Goal: Task Accomplishment & Management: Complete application form

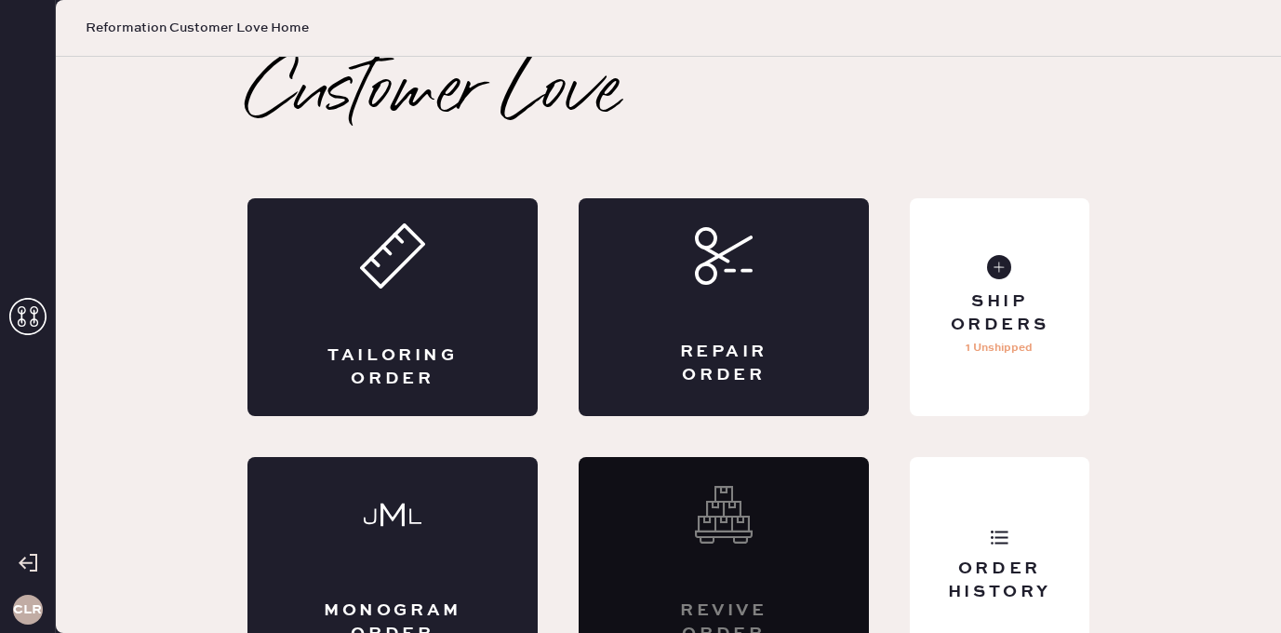
click at [32, 290] on div "CLR" at bounding box center [28, 316] width 56 height 633
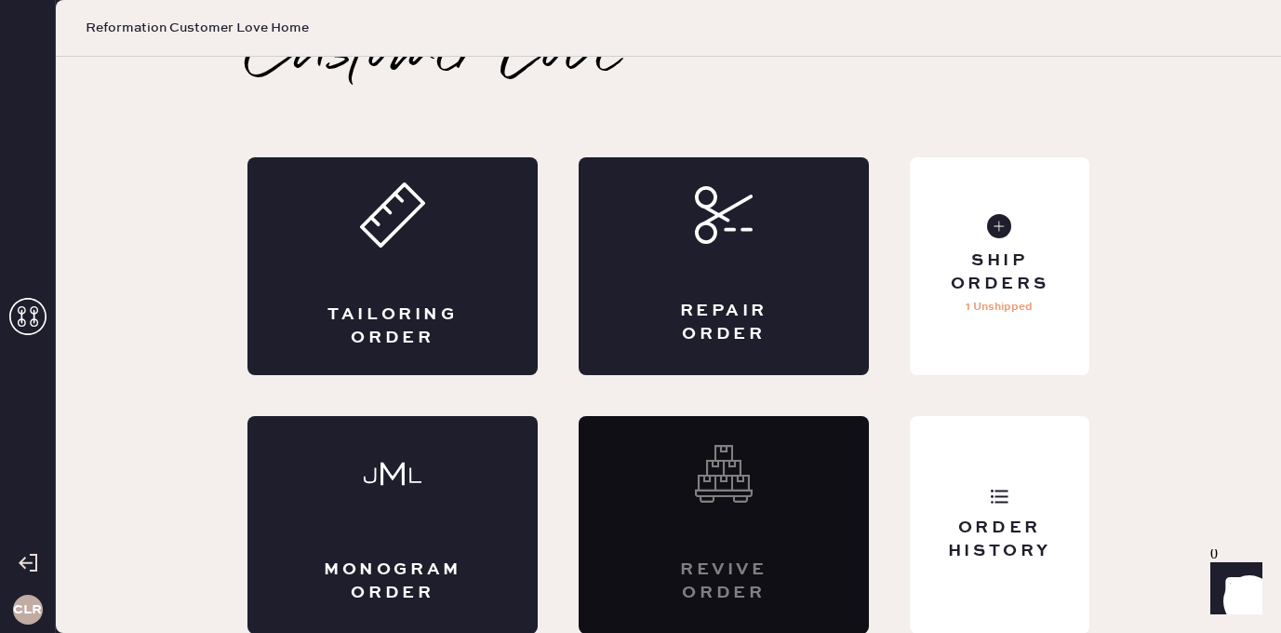
click at [27, 312] on icon at bounding box center [27, 316] width 37 height 37
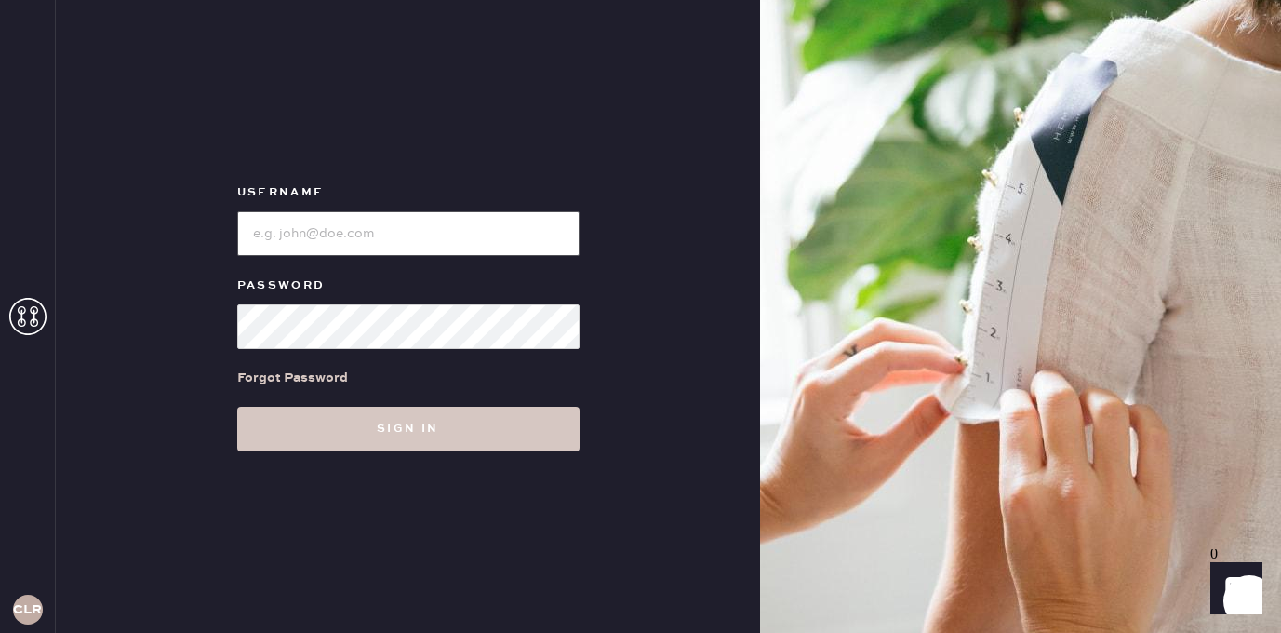
type input "[EMAIL_ADDRESS][DOMAIN_NAME]"
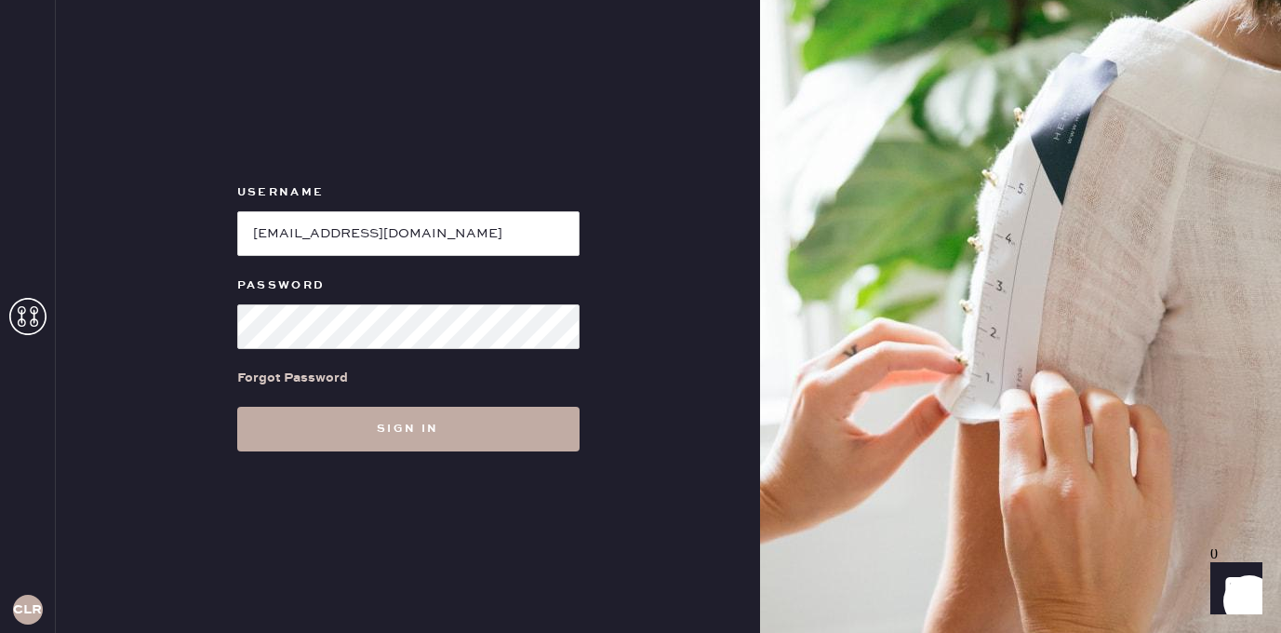
click at [453, 416] on button "Sign in" at bounding box center [408, 429] width 342 height 45
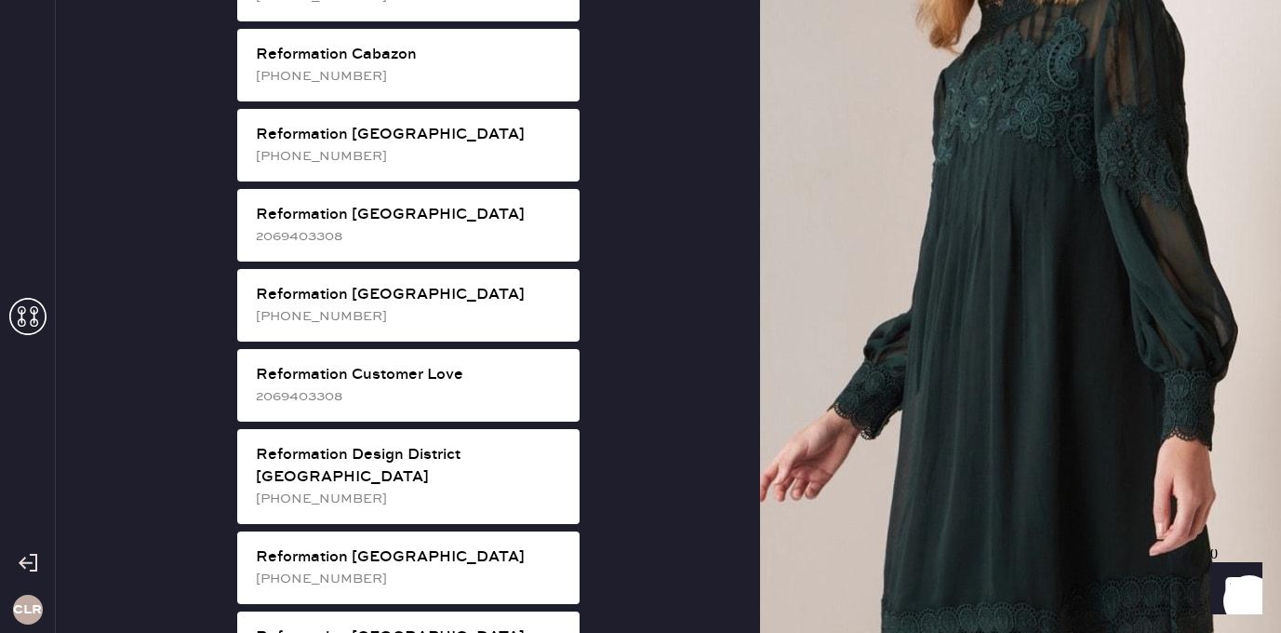
scroll to position [718, 0]
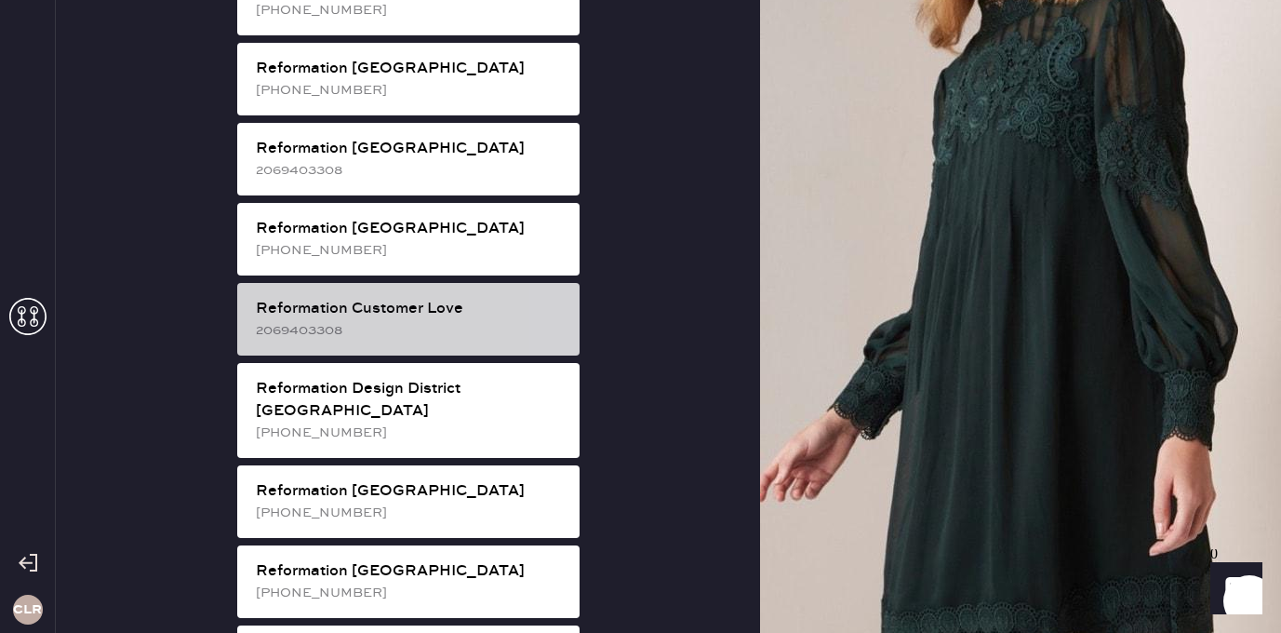
click at [443, 321] on div "Reformation Customer Love 2069403308" at bounding box center [408, 319] width 342 height 73
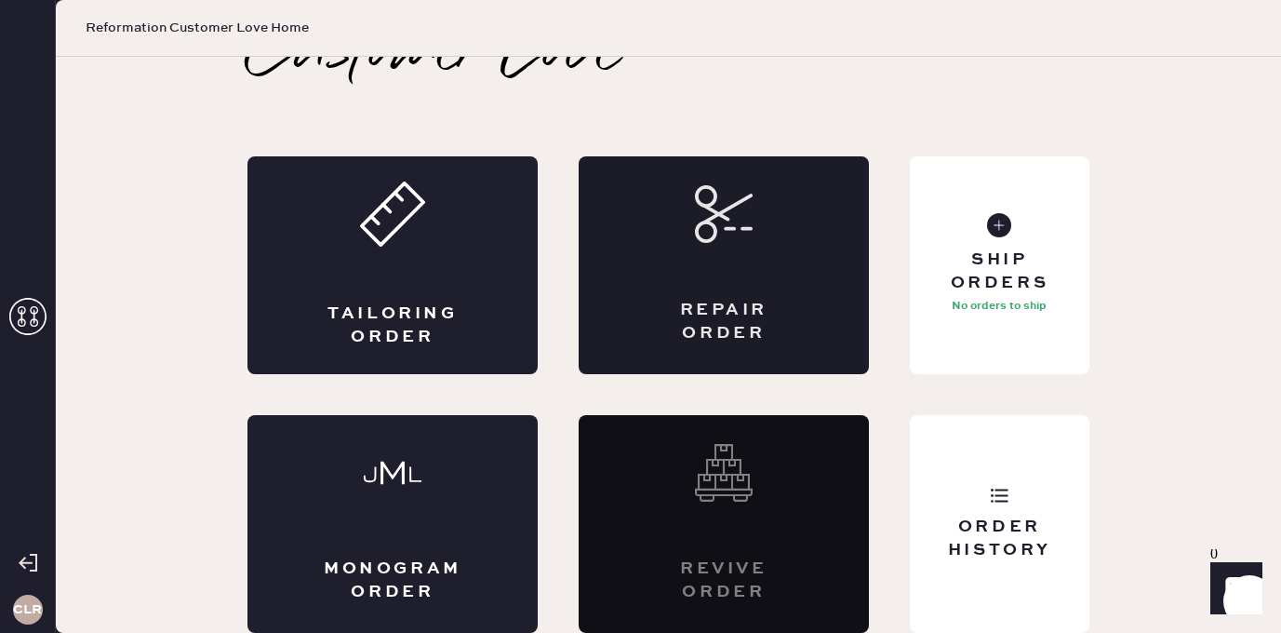
click at [713, 295] on div "Repair Order" at bounding box center [724, 265] width 290 height 218
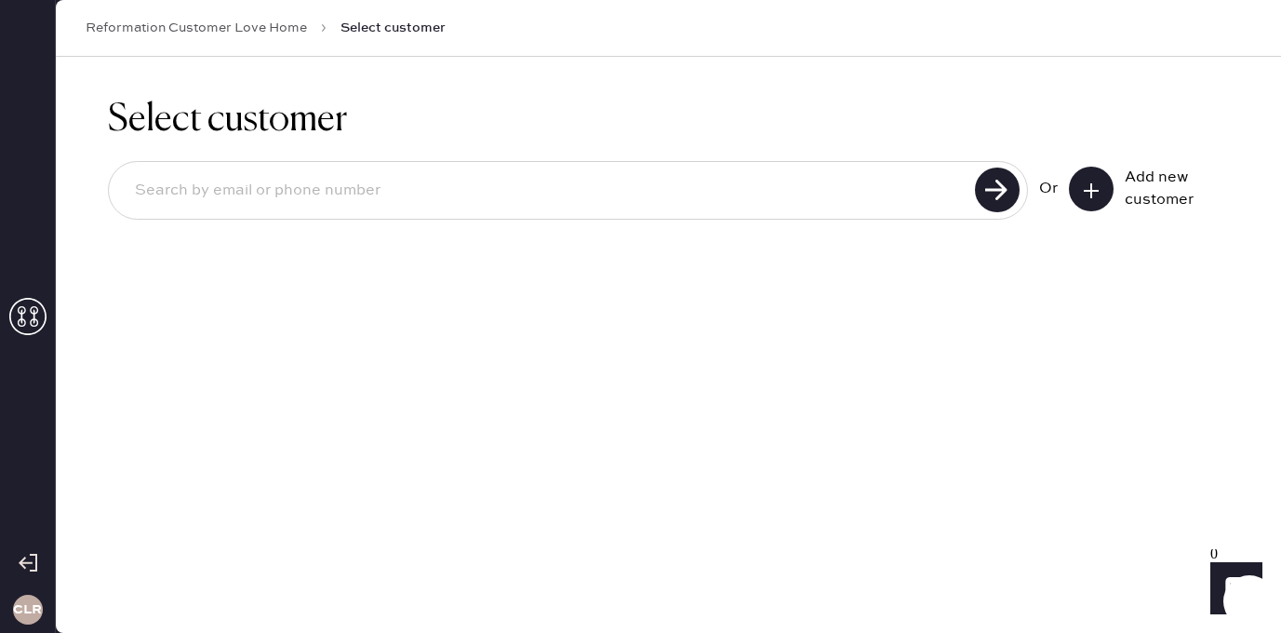
click at [809, 201] on input at bounding box center [545, 190] width 850 height 43
paste input "[EMAIL_ADDRESS][DOMAIN_NAME]"
type input "[EMAIL_ADDRESS][DOMAIN_NAME]"
click at [1006, 193] on use at bounding box center [997, 189] width 45 height 45
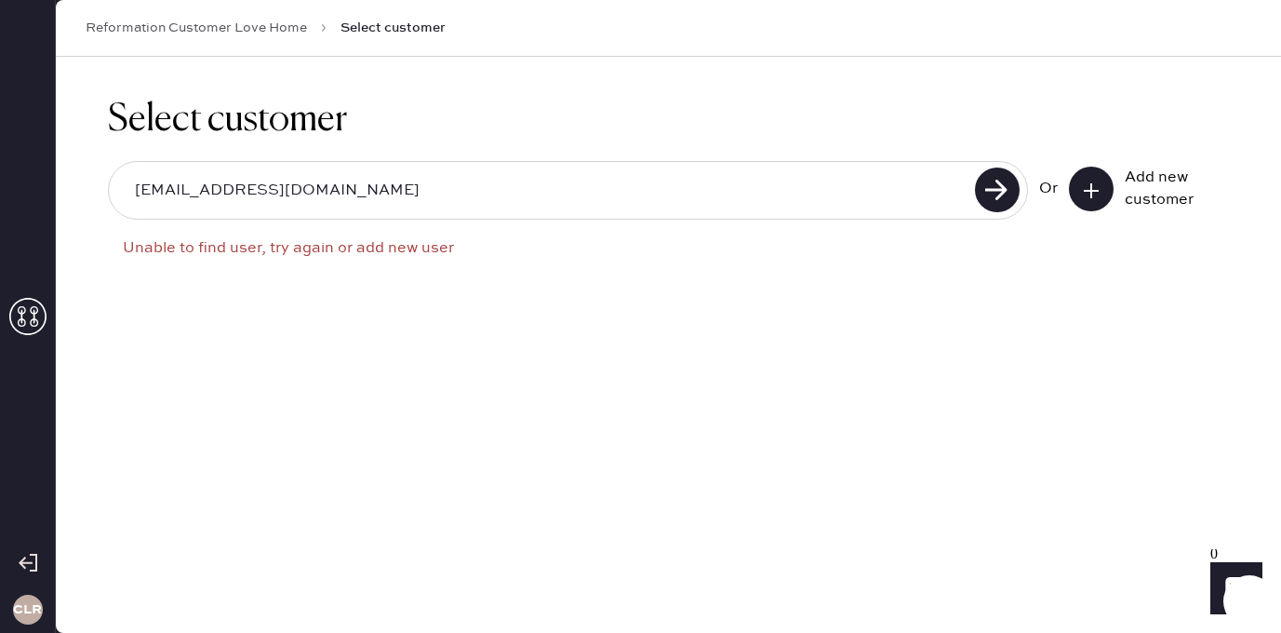
click at [1107, 197] on button at bounding box center [1091, 189] width 45 height 45
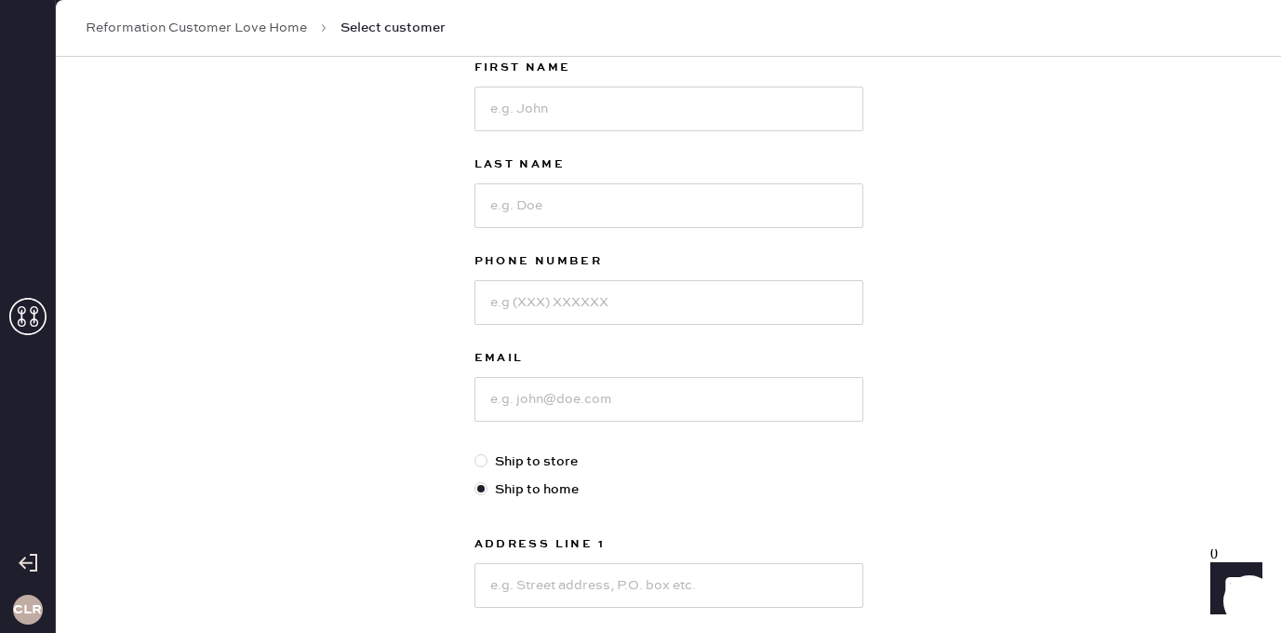
scroll to position [164, 0]
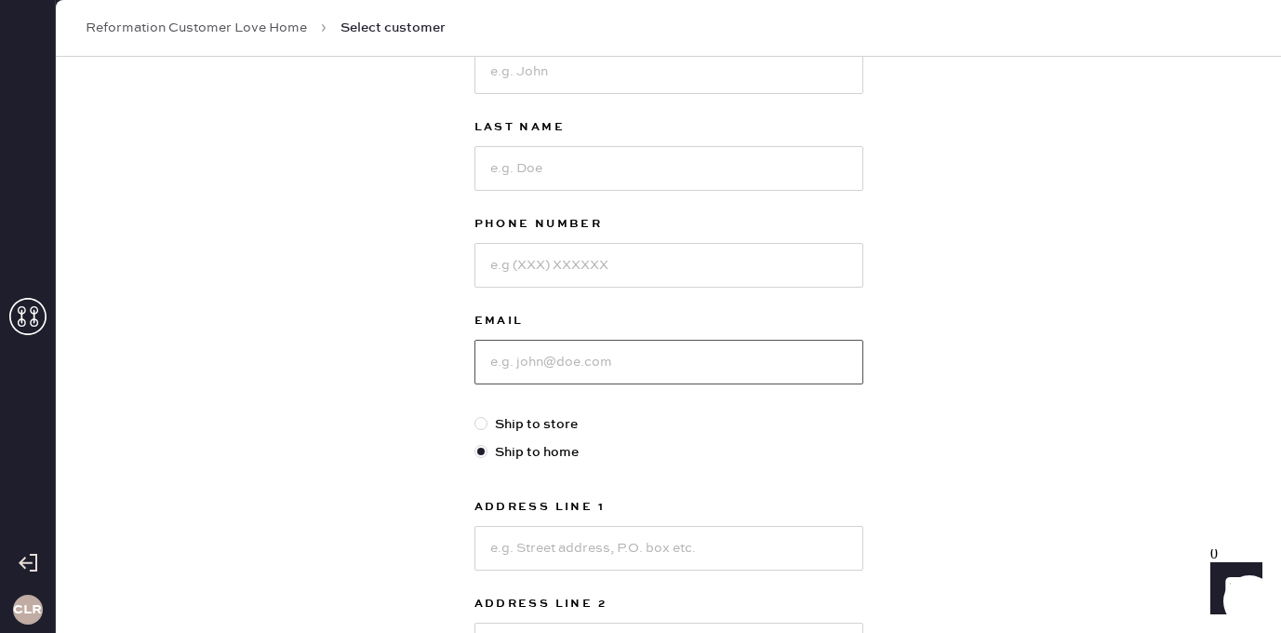
click at [546, 353] on input at bounding box center [669, 362] width 389 height 45
paste input "[EMAIL_ADDRESS][DOMAIN_NAME]"
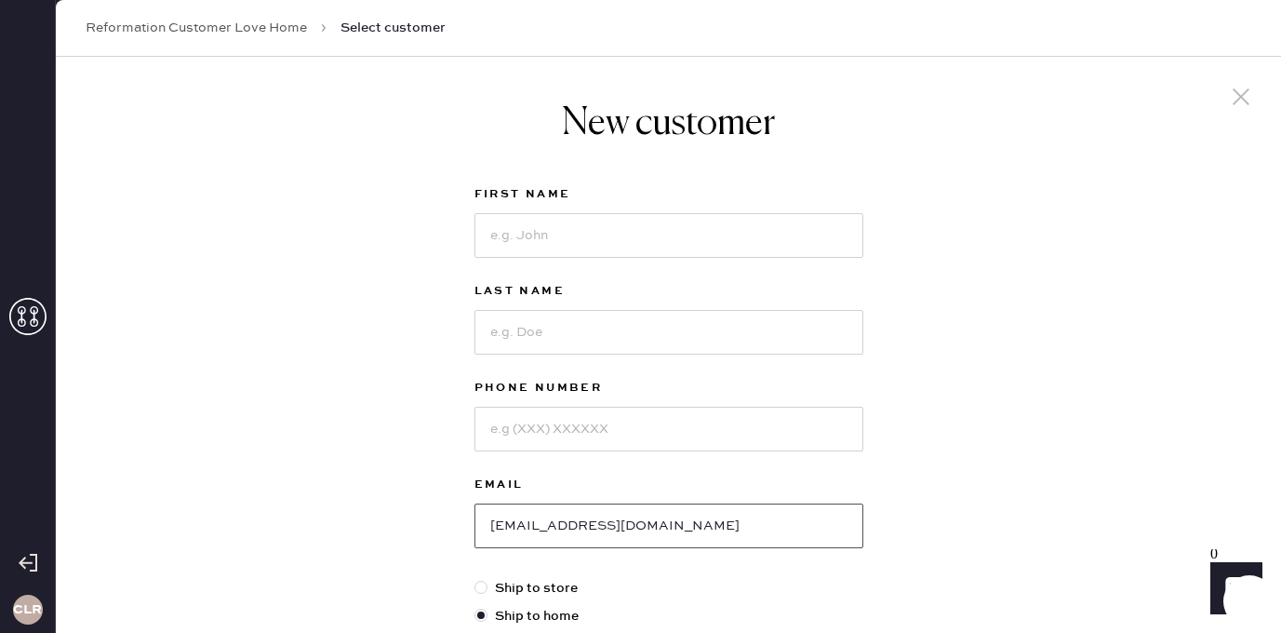
type input "[EMAIL_ADDRESS][DOMAIN_NAME]"
click at [568, 241] on input at bounding box center [669, 235] width 389 height 45
paste input "[PERSON_NAME]"
type input "[PERSON_NAME]"
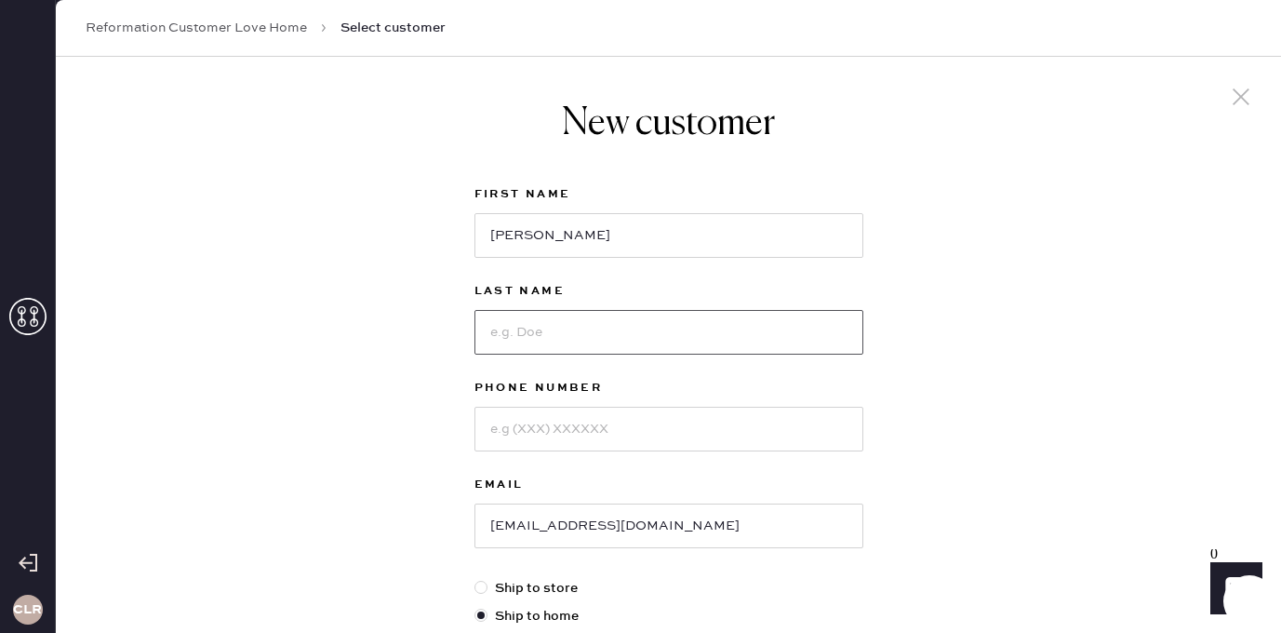
click at [662, 329] on input at bounding box center [669, 332] width 389 height 45
paste input "[PERSON_NAME]"
type input "[PERSON_NAME]"
click at [547, 422] on input at bounding box center [669, 429] width 389 height 45
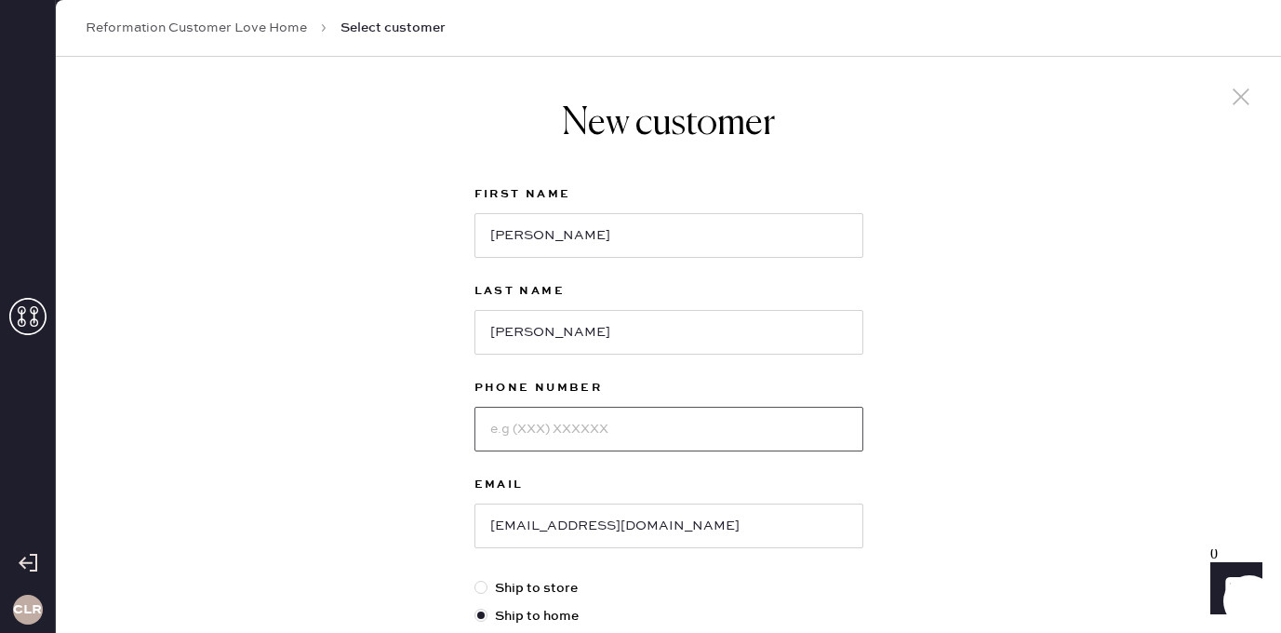
click at [547, 422] on input at bounding box center [669, 429] width 389 height 45
paste input "[PHONE_NUMBER]"
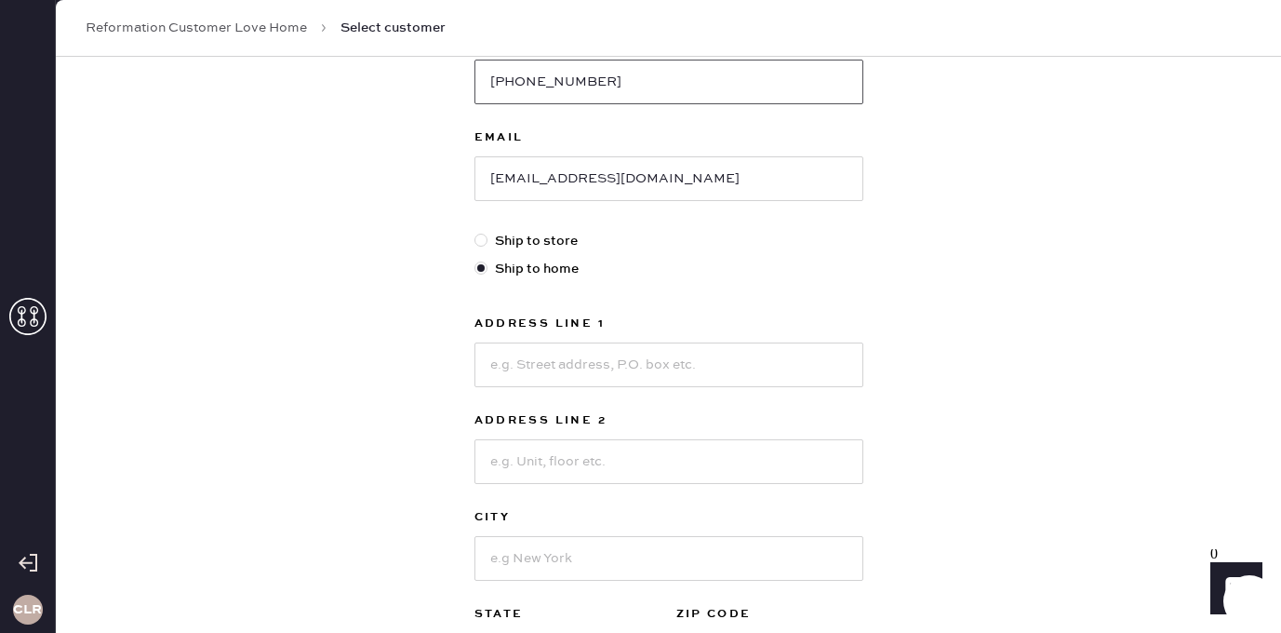
scroll to position [360, 0]
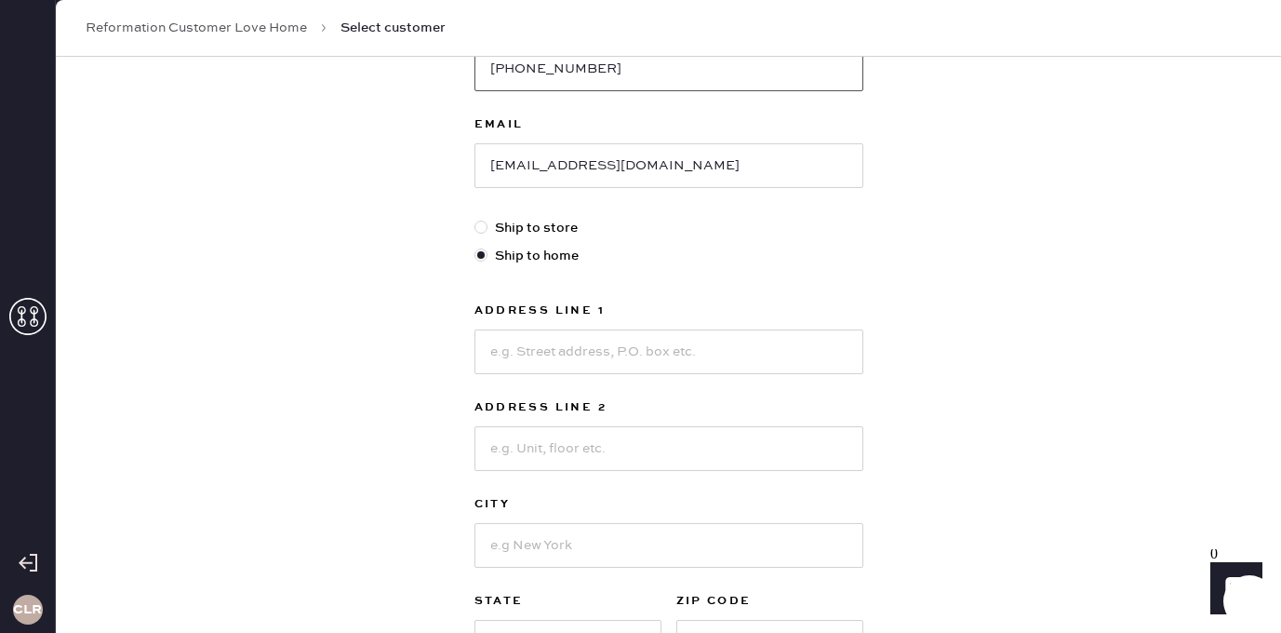
type input "[PHONE_NUMBER]"
click at [594, 343] on input at bounding box center [669, 351] width 389 height 45
paste input "[STREET_ADDRESS][US_STATE]"
type input "[STREET_ADDRESS][US_STATE]"
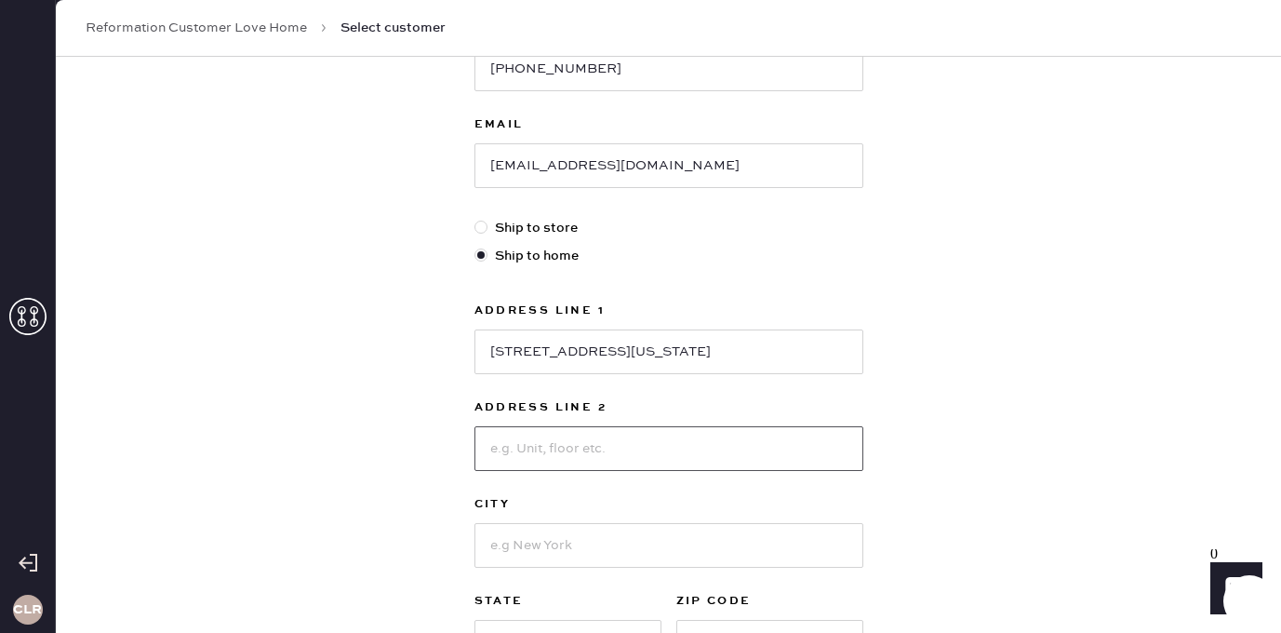
click at [547, 447] on input at bounding box center [669, 448] width 389 height 45
paste input "unit 1105"
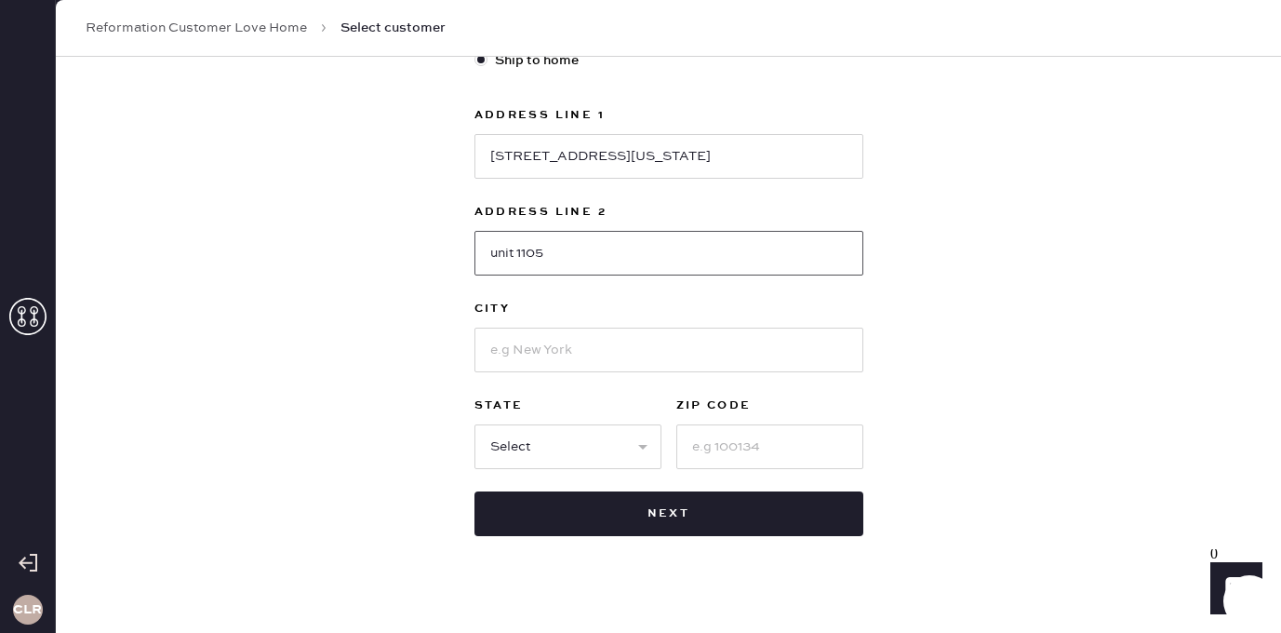
scroll to position [578, 0]
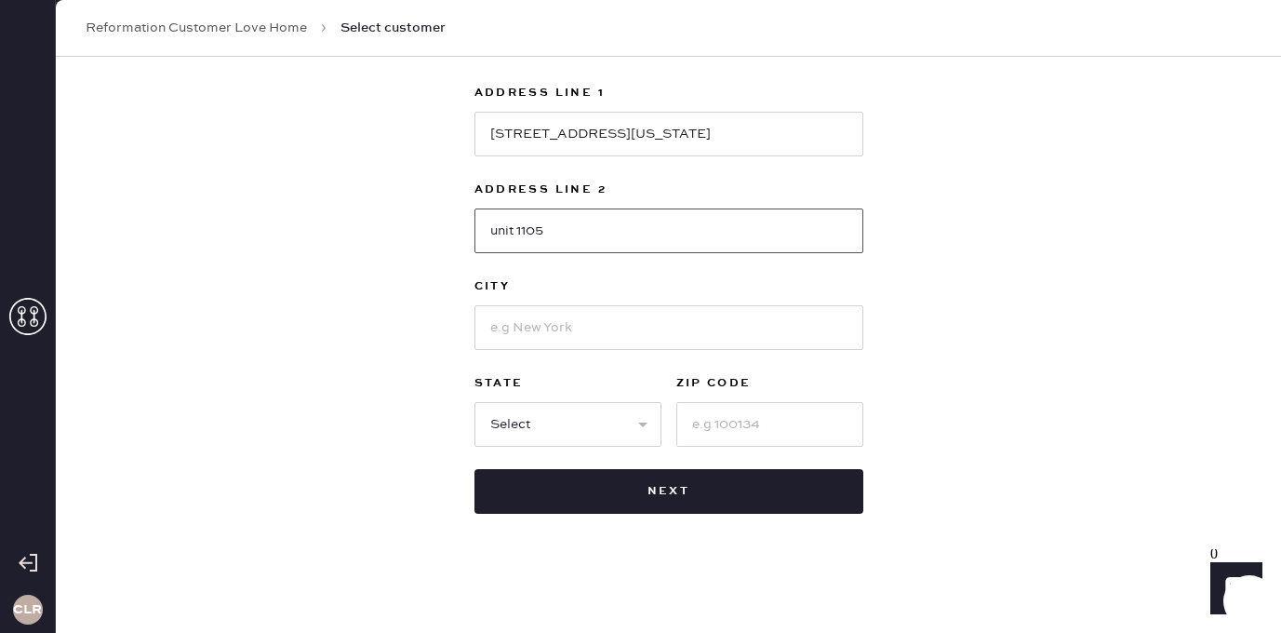
type input "unit 1105"
click at [577, 329] on input at bounding box center [669, 327] width 389 height 45
paste input "[PERSON_NAME]"
type input "[PERSON_NAME]"
click at [569, 448] on div "First Name [PERSON_NAME] Last Name [PERSON_NAME] Phone Number [PHONE_NUMBER] Em…" at bounding box center [669, 59] width 389 height 908
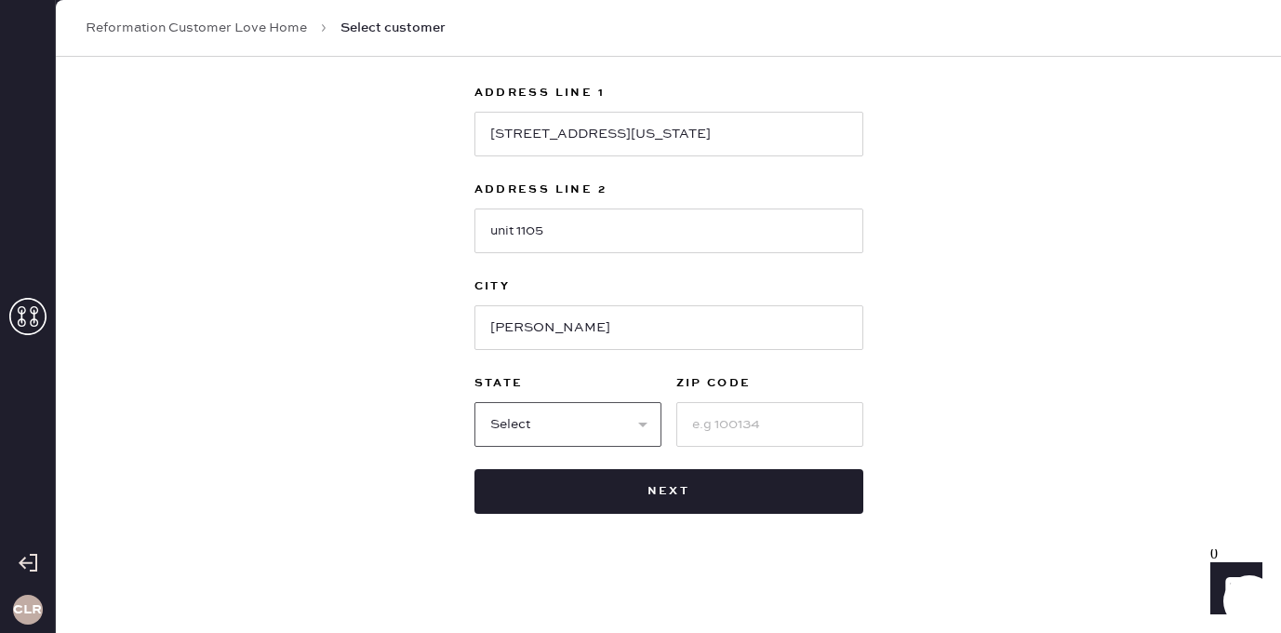
click at [592, 421] on select "Select AK AL AR AZ CA CO CT [GEOGRAPHIC_DATA] DE FL [GEOGRAPHIC_DATA] HI [GEOGR…" at bounding box center [568, 424] width 187 height 45
select select "NY"
click at [475, 402] on select "Select AK AL AR AZ CA CO CT [GEOGRAPHIC_DATA] DE FL [GEOGRAPHIC_DATA] HI [GEOGR…" at bounding box center [568, 424] width 187 height 45
click at [732, 414] on input at bounding box center [769, 424] width 187 height 45
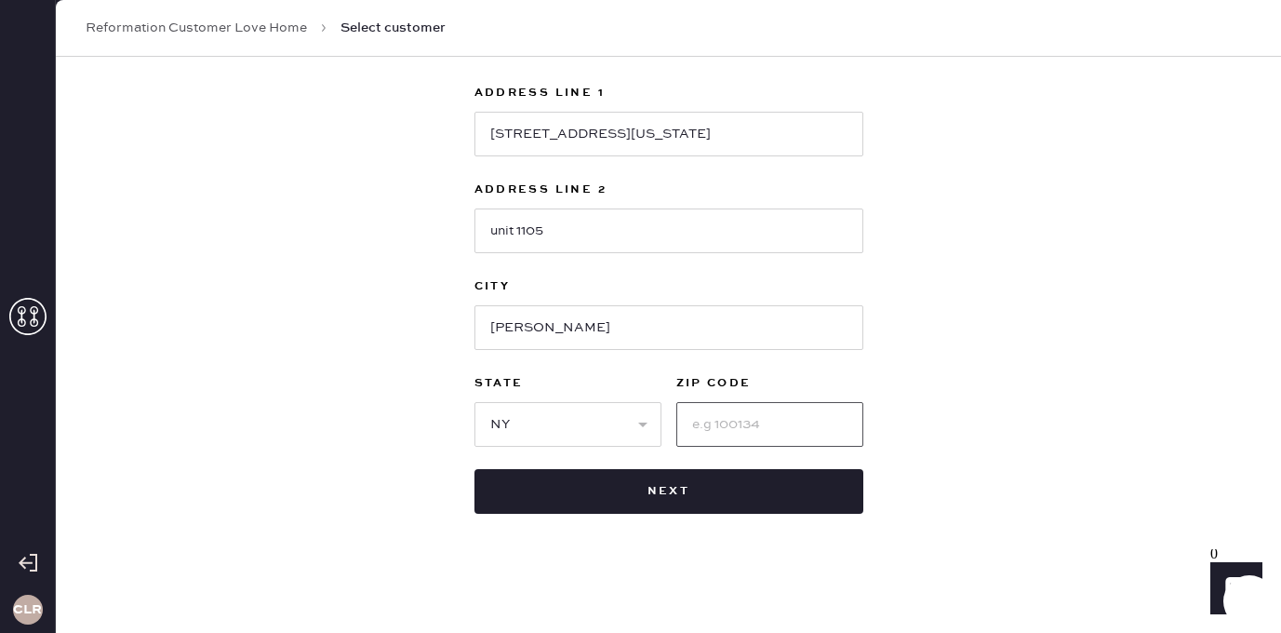
paste input "07628"
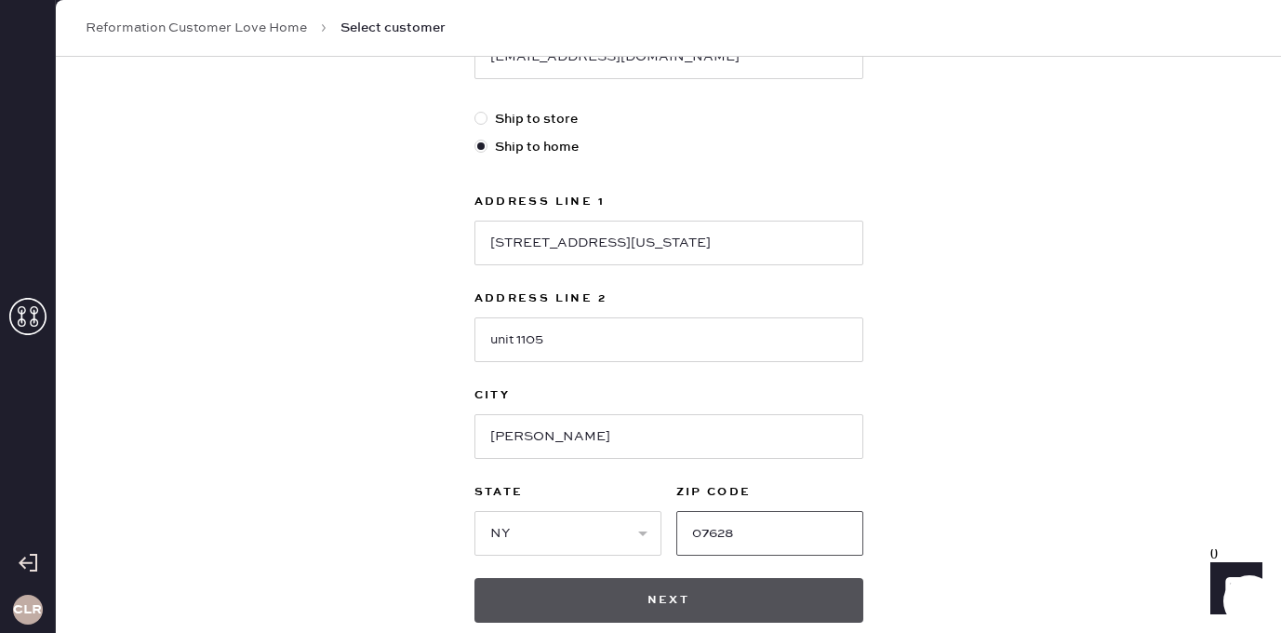
scroll to position [456, 0]
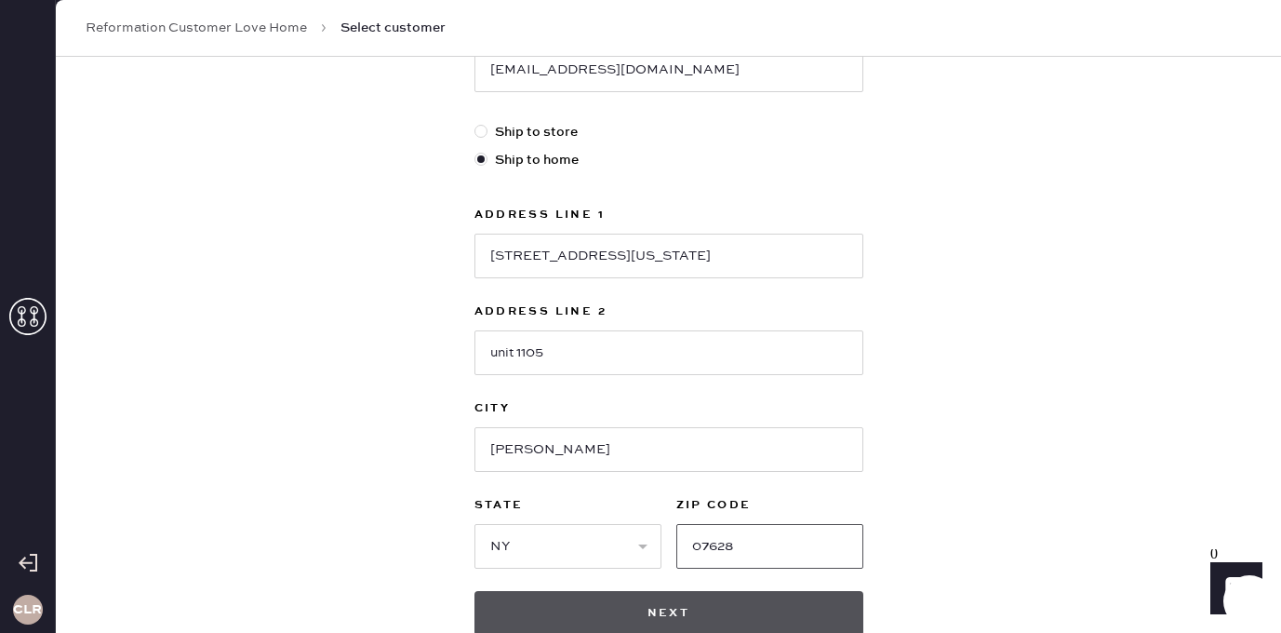
type input "07628"
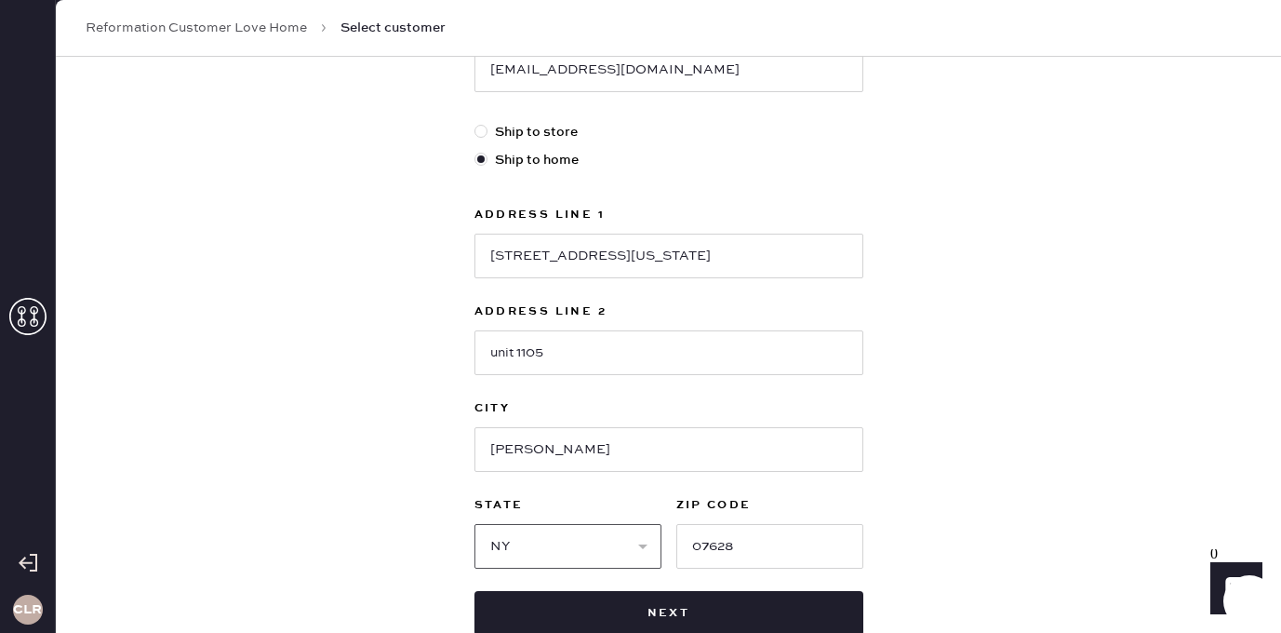
click at [579, 549] on select "Select AK AL AR AZ CA CO CT [GEOGRAPHIC_DATA] DE FL [GEOGRAPHIC_DATA] HI [GEOGR…" at bounding box center [568, 546] width 187 height 45
select select "NJ"
click at [475, 524] on select "Select AK AL AR AZ CA CO CT [GEOGRAPHIC_DATA] DE FL [GEOGRAPHIC_DATA] HI [GEOGR…" at bounding box center [568, 546] width 187 height 45
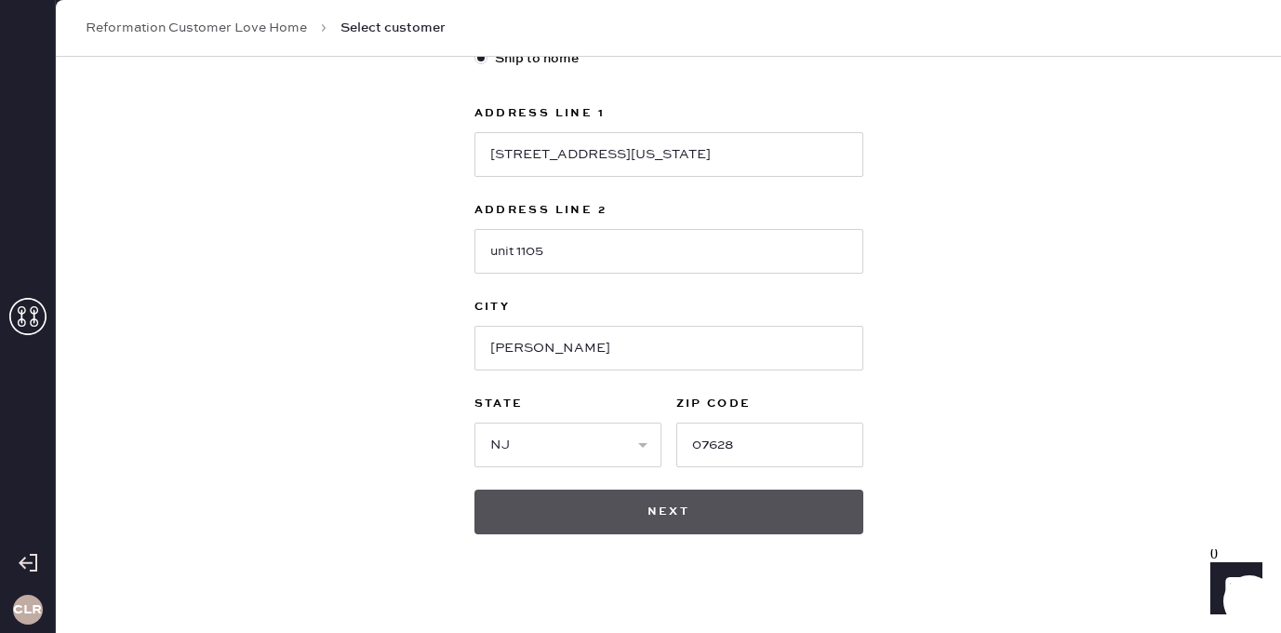
scroll to position [578, 0]
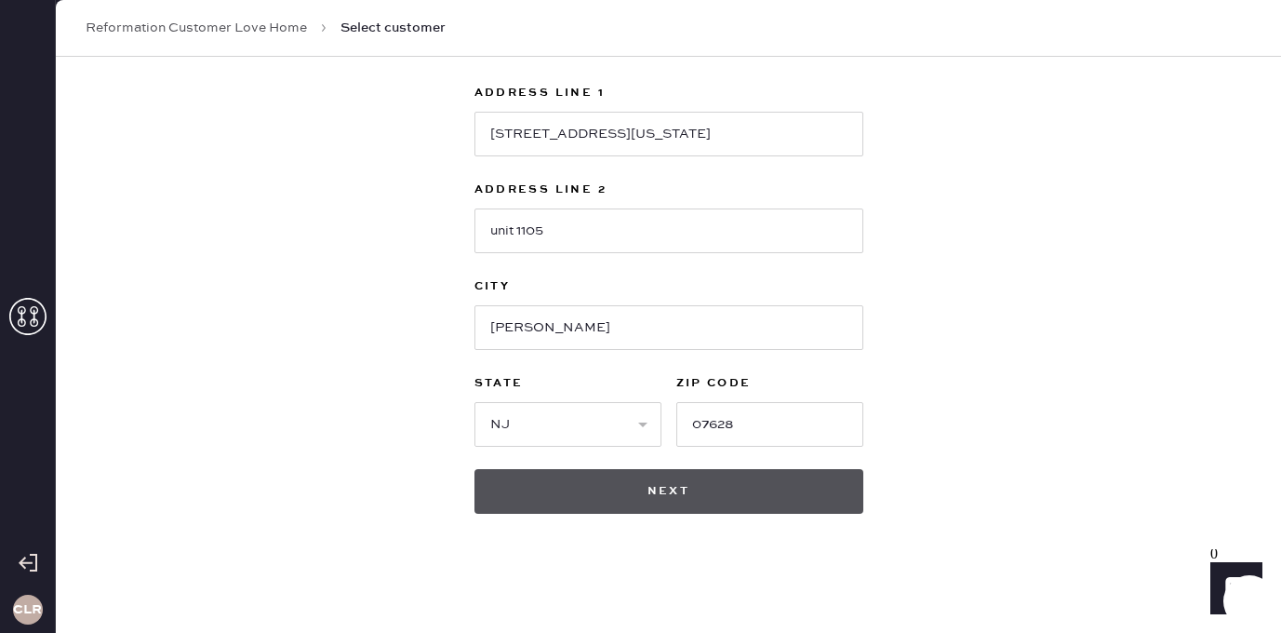
click at [696, 490] on button "Next" at bounding box center [669, 491] width 389 height 45
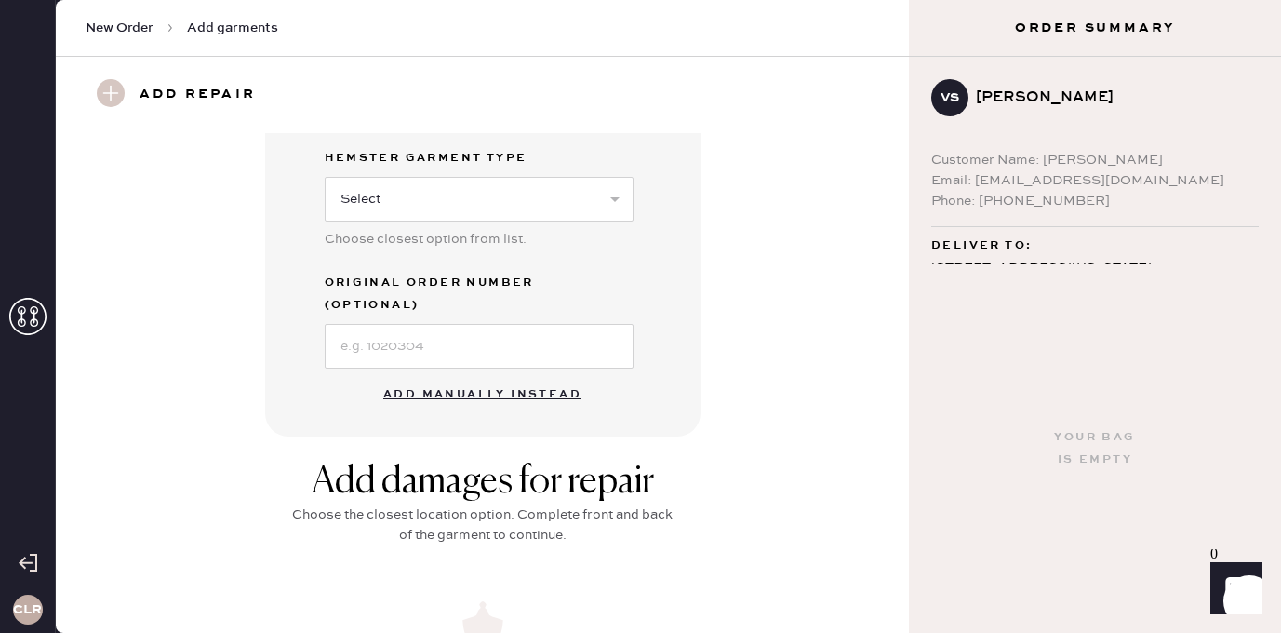
click at [518, 376] on button "Add manually instead" at bounding box center [482, 394] width 221 height 37
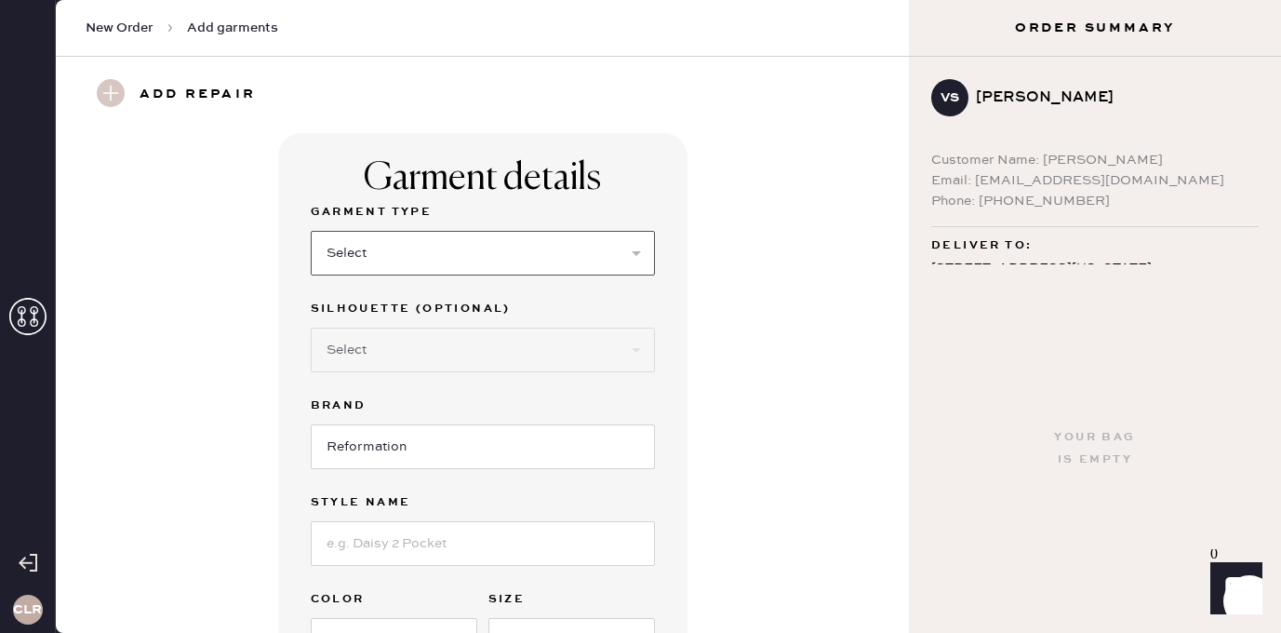
click at [411, 249] on select "Select Basic Skirt Jeans Leggings Pants Shorts Basic Sleeved Dress Basic Sleeve…" at bounding box center [483, 253] width 344 height 45
select select "7"
click at [311, 231] on select "Select Basic Skirt Jeans Leggings Pants Shorts Basic Sleeved Dress Basic Sleeve…" at bounding box center [483, 253] width 344 height 45
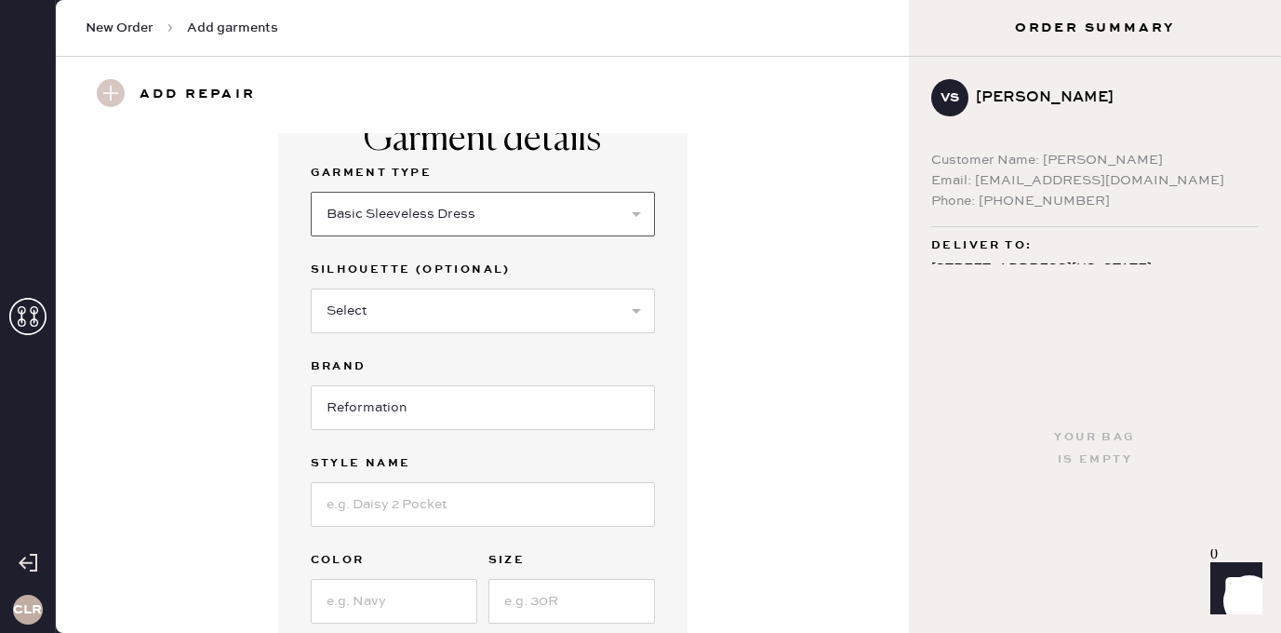
scroll to position [87, 0]
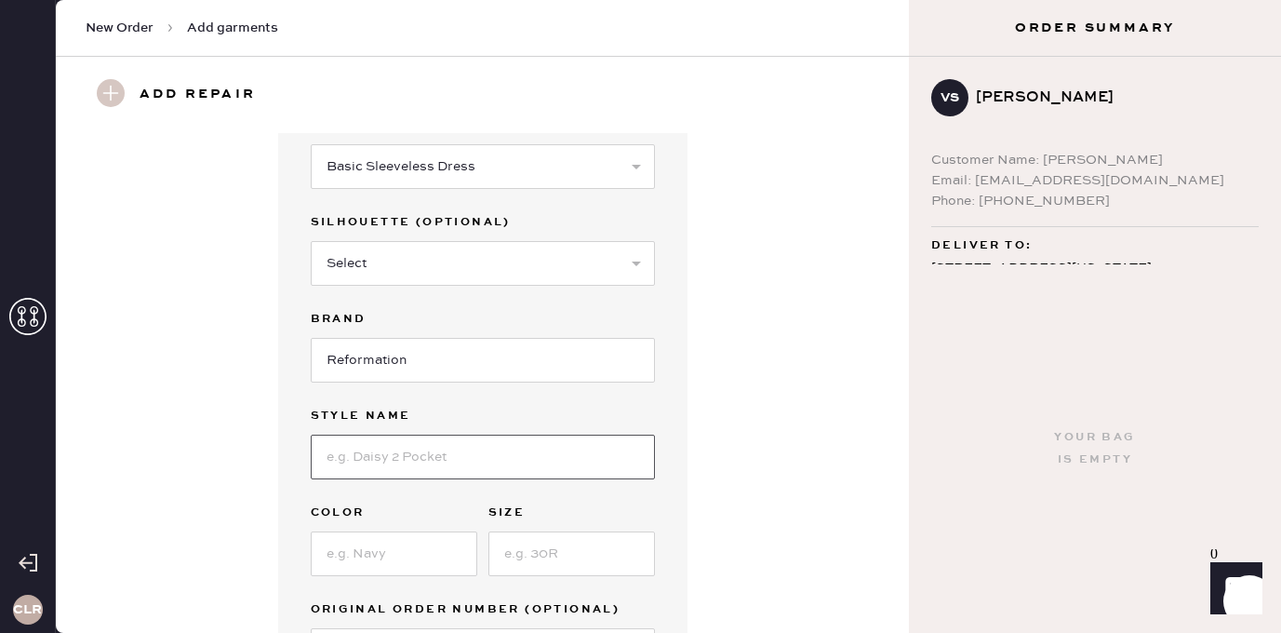
click at [400, 452] on input at bounding box center [483, 457] width 344 height 45
paste input "Briony Dress"
type input "Briony Dress"
click at [366, 560] on input at bounding box center [394, 553] width 167 height 45
paste input "[PERSON_NAME]"
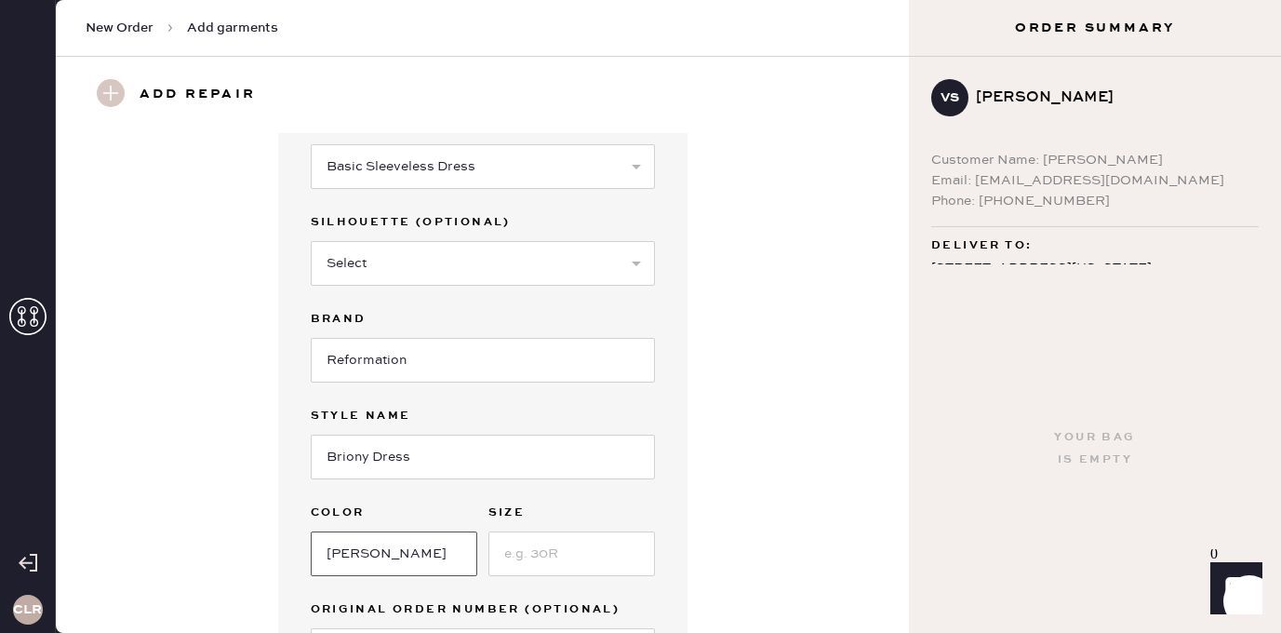
type input "[PERSON_NAME]"
click at [570, 551] on input at bounding box center [571, 553] width 167 height 45
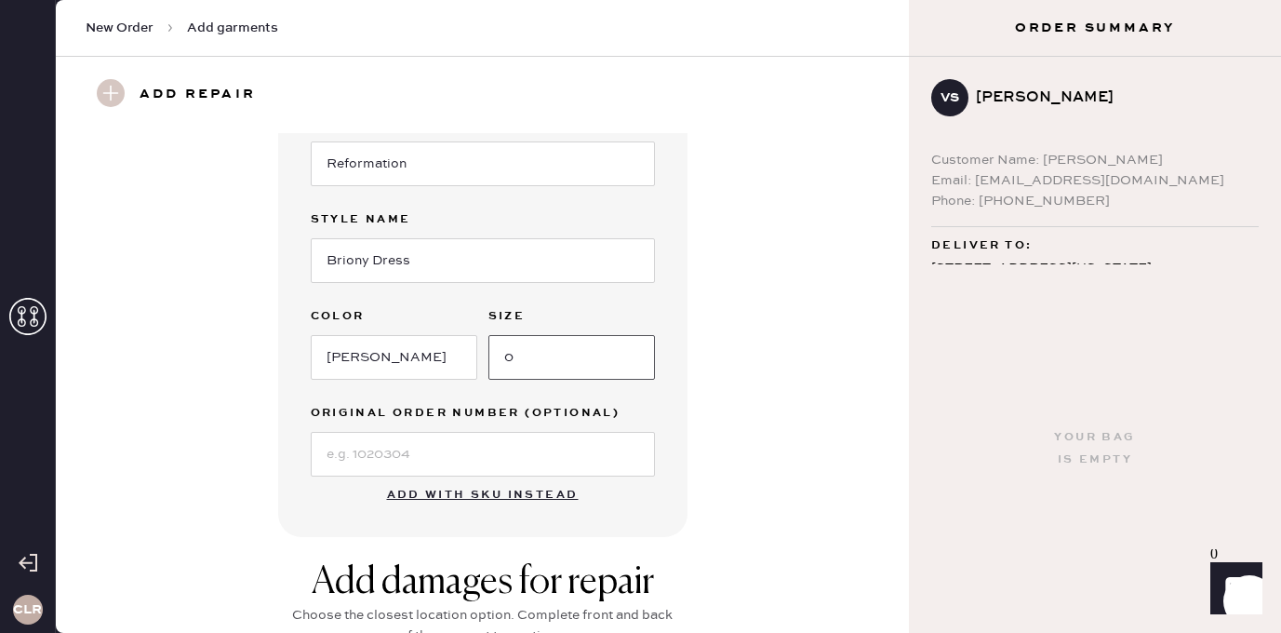
scroll to position [328, 0]
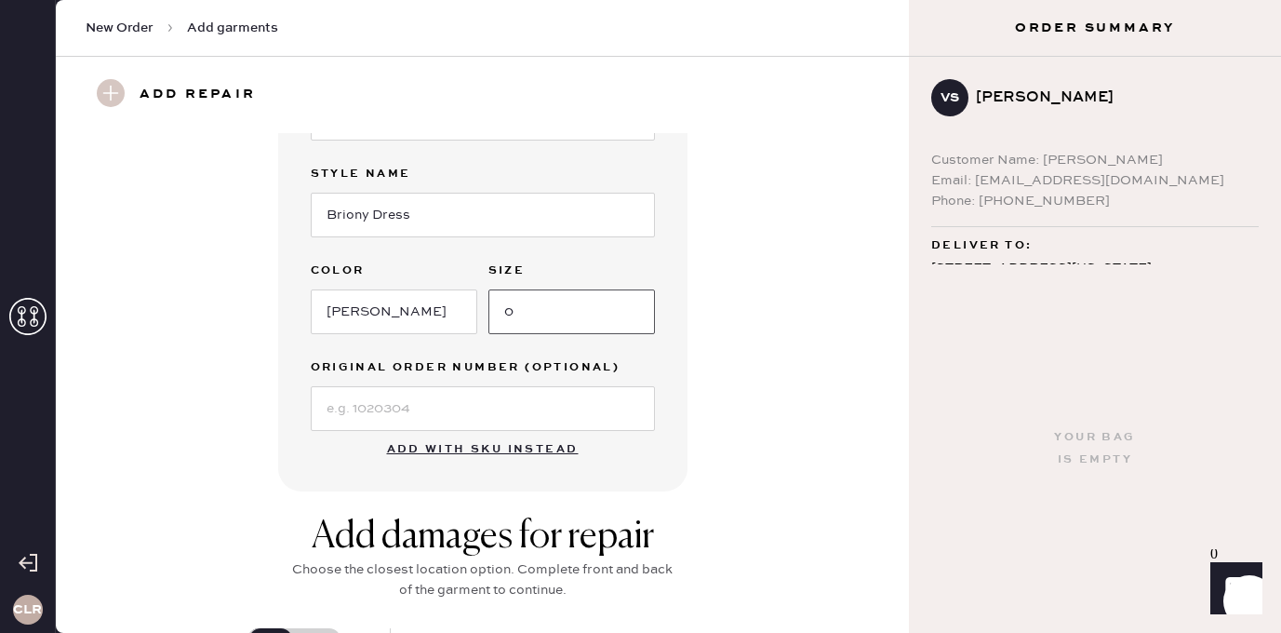
type input "0"
click at [446, 393] on input at bounding box center [483, 408] width 344 height 45
paste input "S28748977"
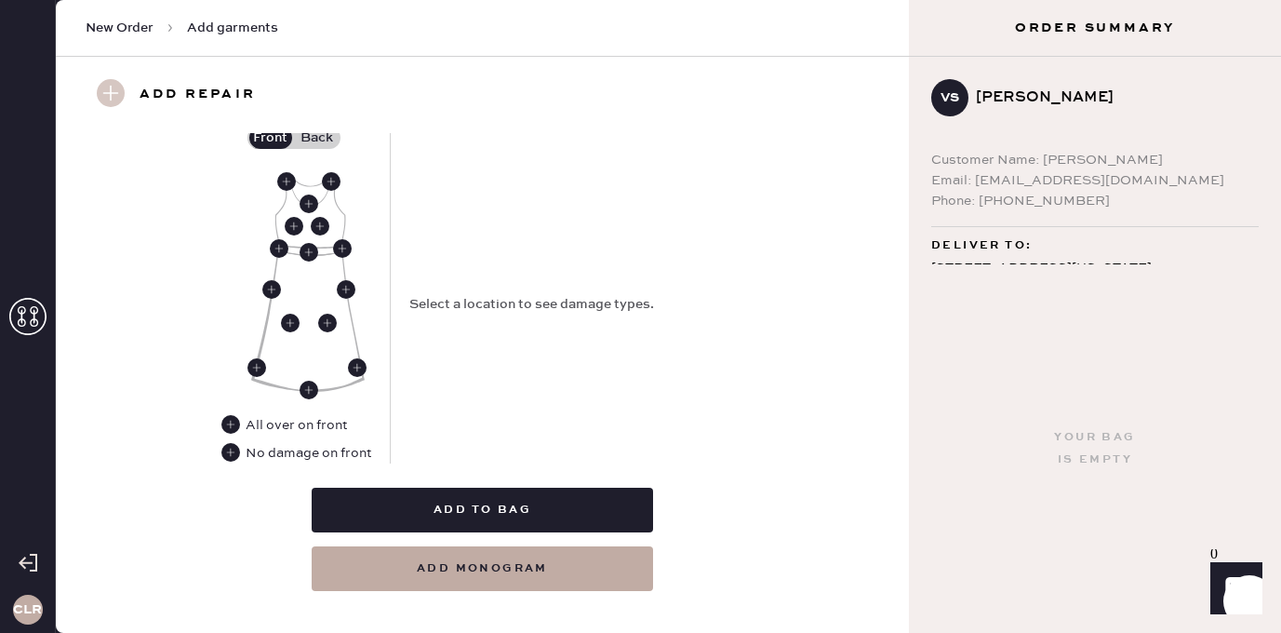
scroll to position [853, 0]
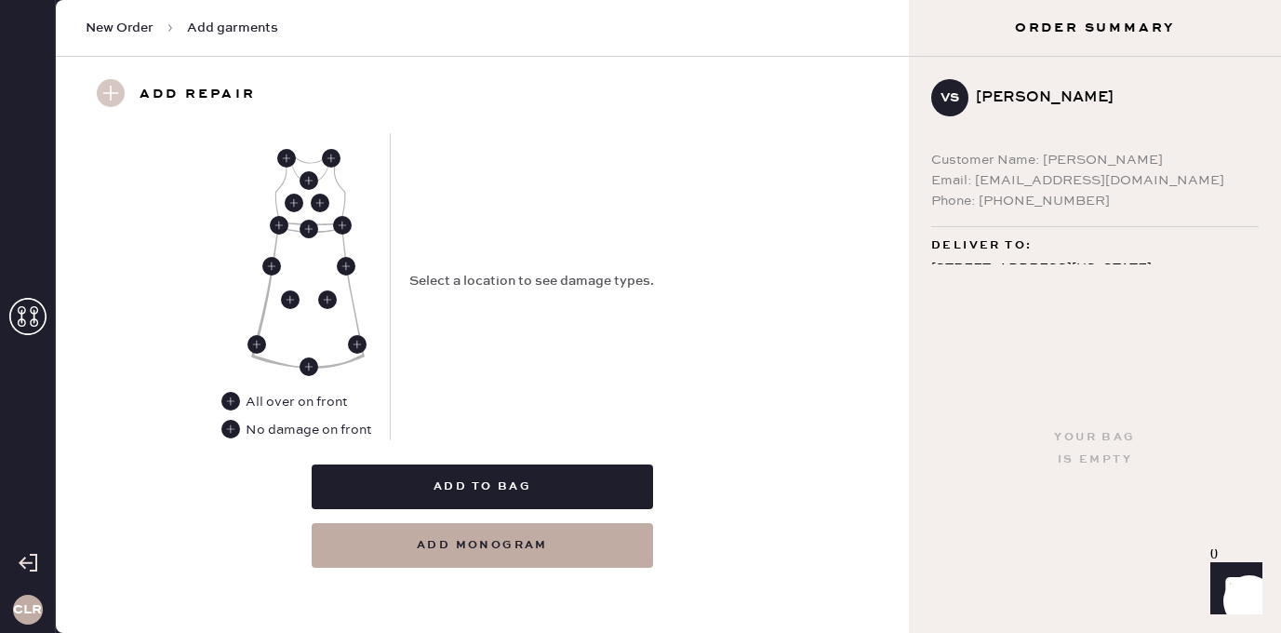
type input "S28748977"
click at [233, 425] on use at bounding box center [230, 429] width 19 height 19
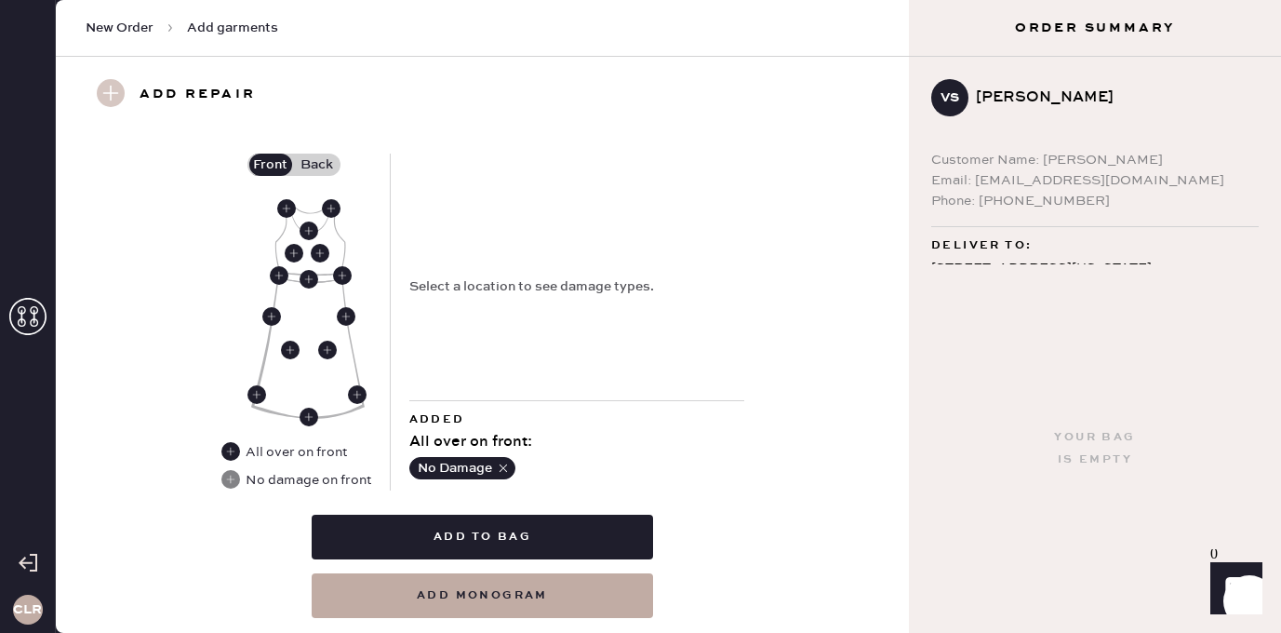
scroll to position [788, 0]
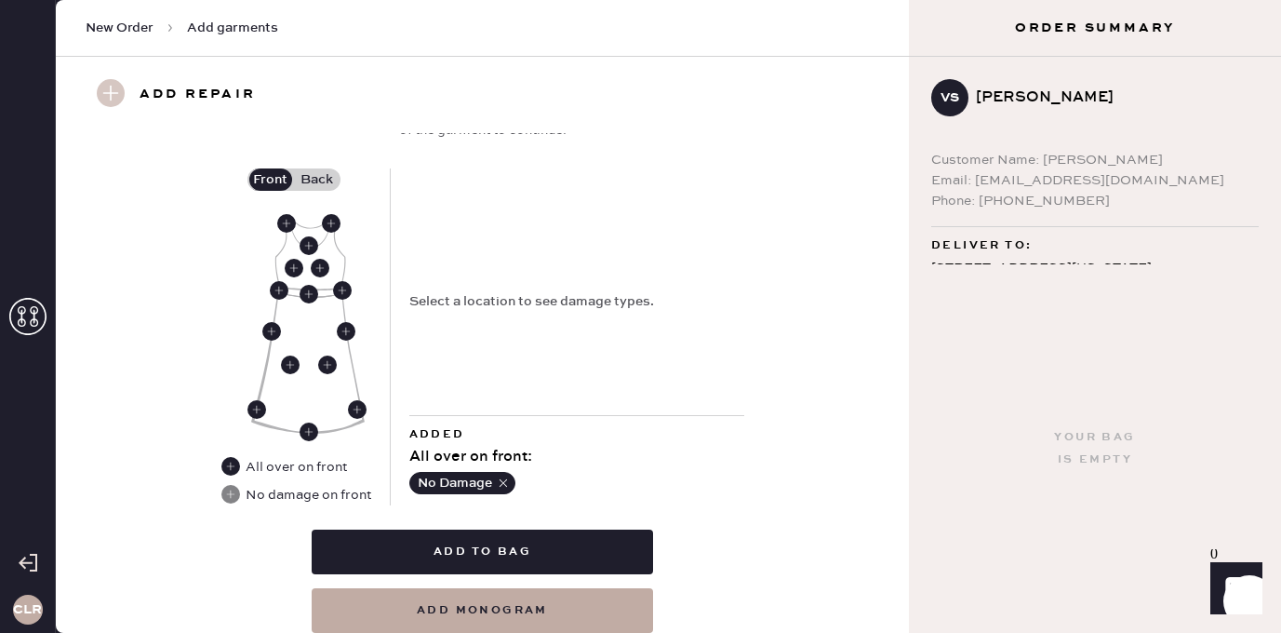
click at [316, 188] on label "Back" at bounding box center [317, 179] width 47 height 22
click at [317, 180] on input "Back" at bounding box center [317, 180] width 0 height 0
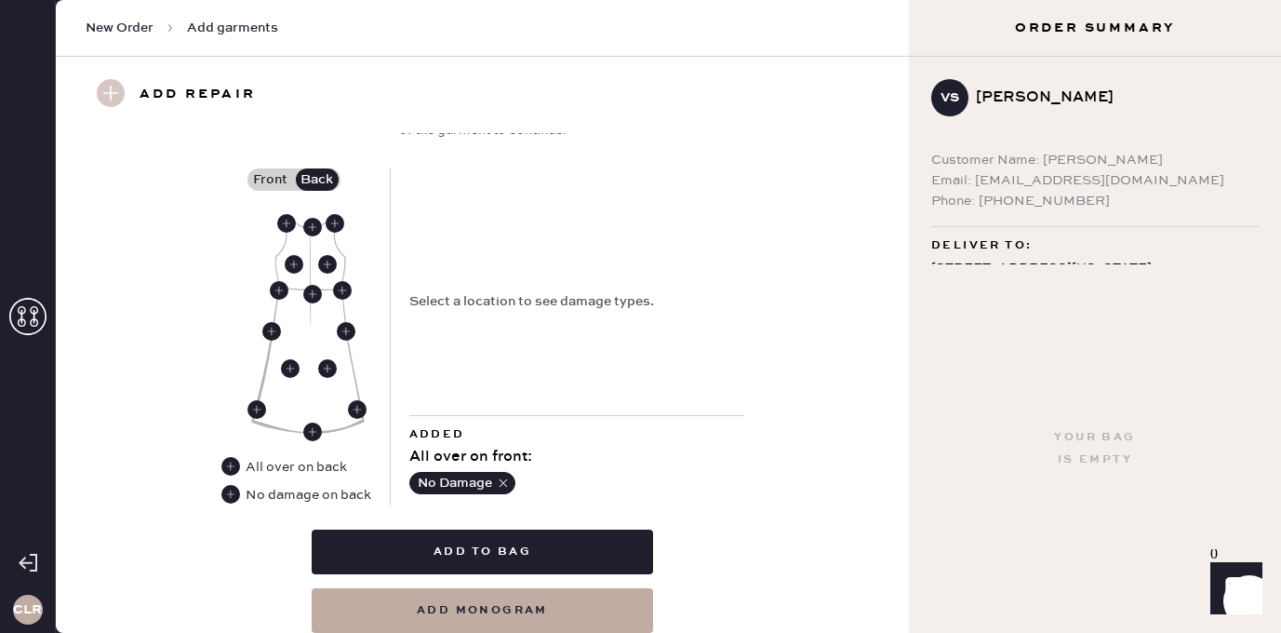
click at [311, 283] on img at bounding box center [308, 324] width 114 height 220
click at [310, 294] on use at bounding box center [312, 294] width 19 height 19
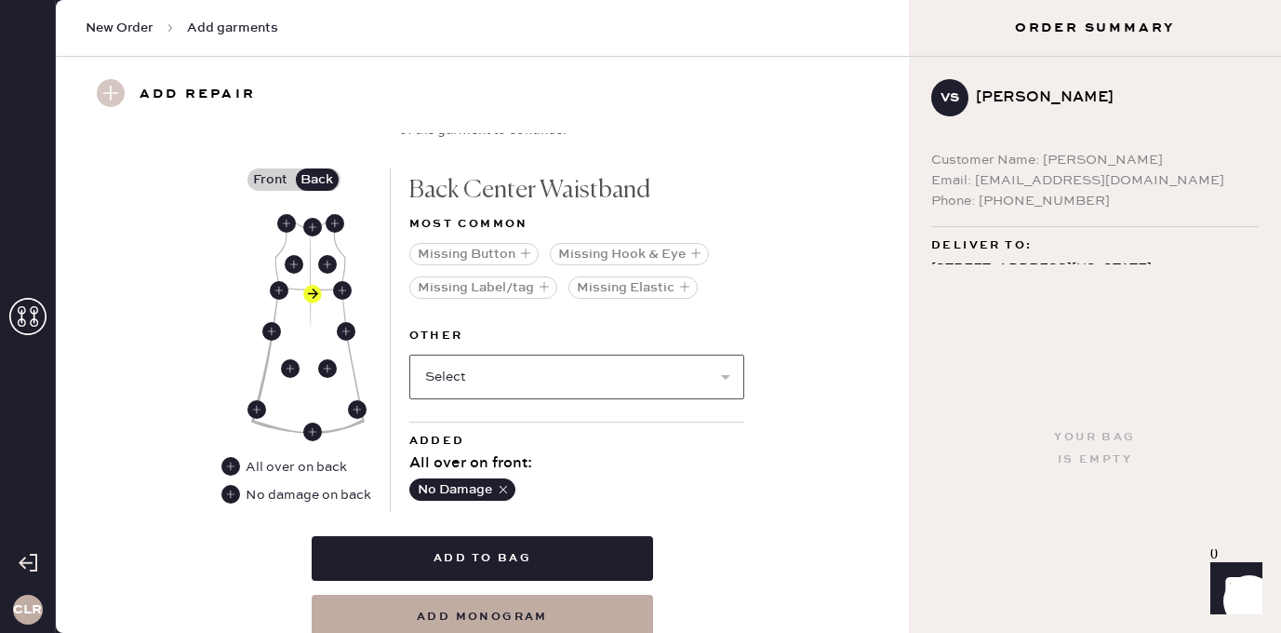
click at [511, 388] on select "Select Broken / Ripped Hem Broken Beads Broken Belt Loop Broken Button Broken C…" at bounding box center [576, 377] width 335 height 45
select select "1611"
click at [409, 355] on select "Select Broken / Ripped Hem Broken Beads Broken Belt Loop Broken Button Broken C…" at bounding box center [576, 377] width 335 height 45
select select
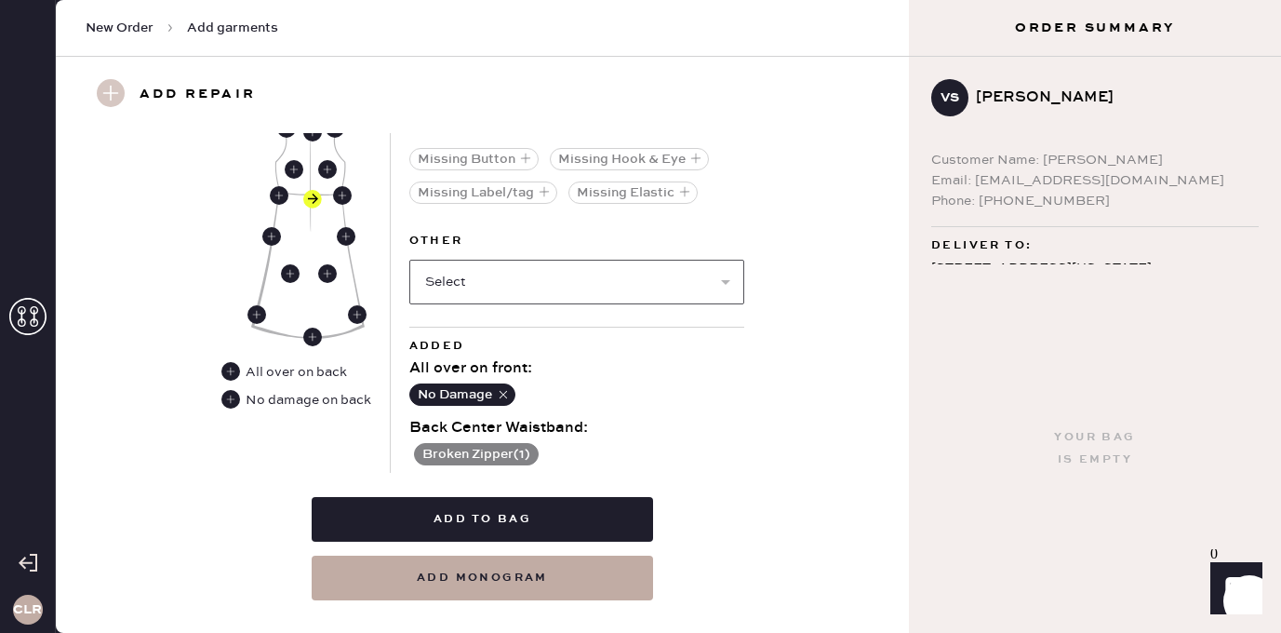
scroll to position [917, 0]
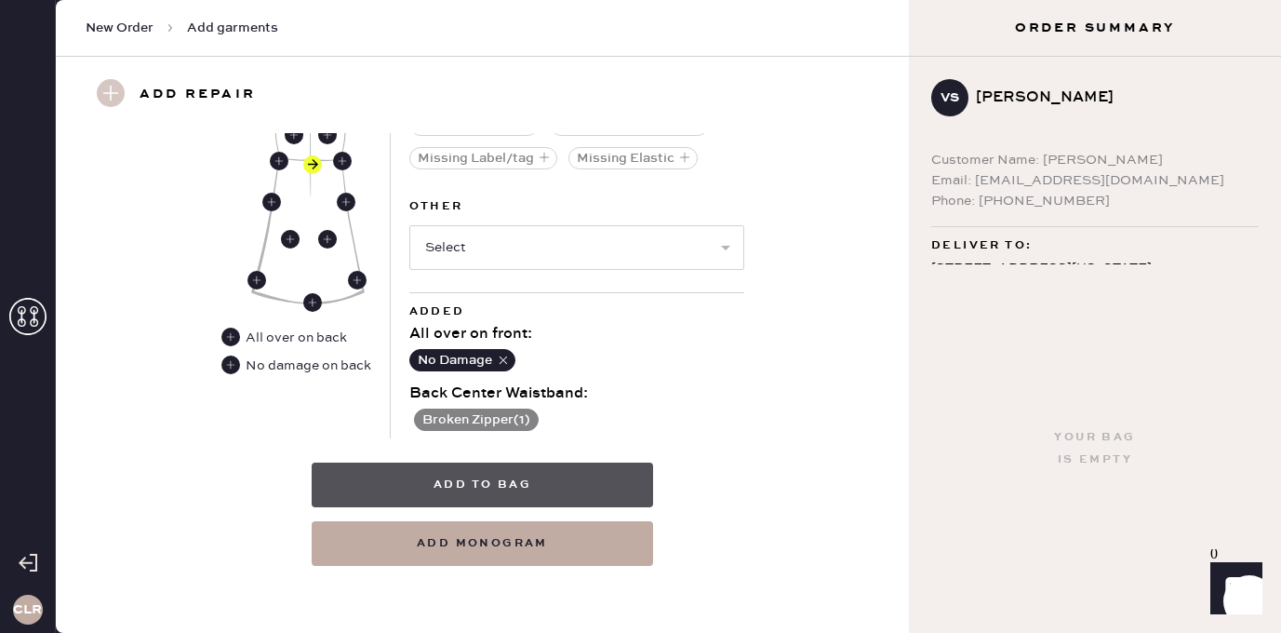
click at [458, 480] on button "Add to bag" at bounding box center [482, 484] width 341 height 45
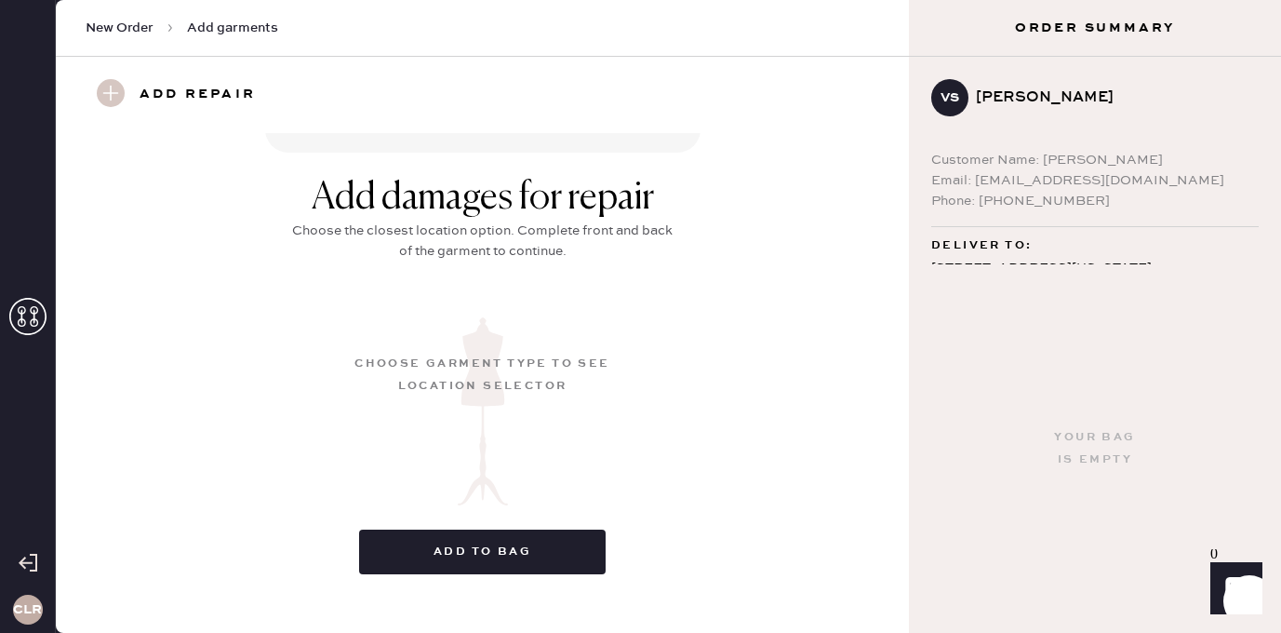
scroll to position [283, 0]
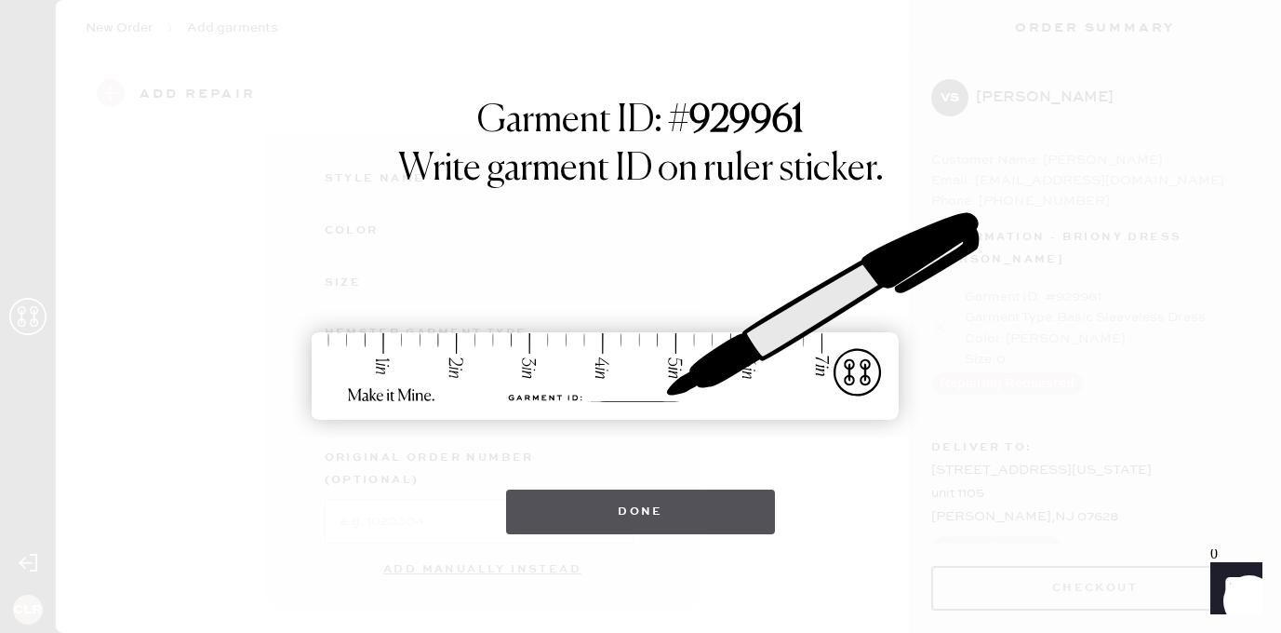
click at [595, 502] on button "Done" at bounding box center [640, 511] width 269 height 45
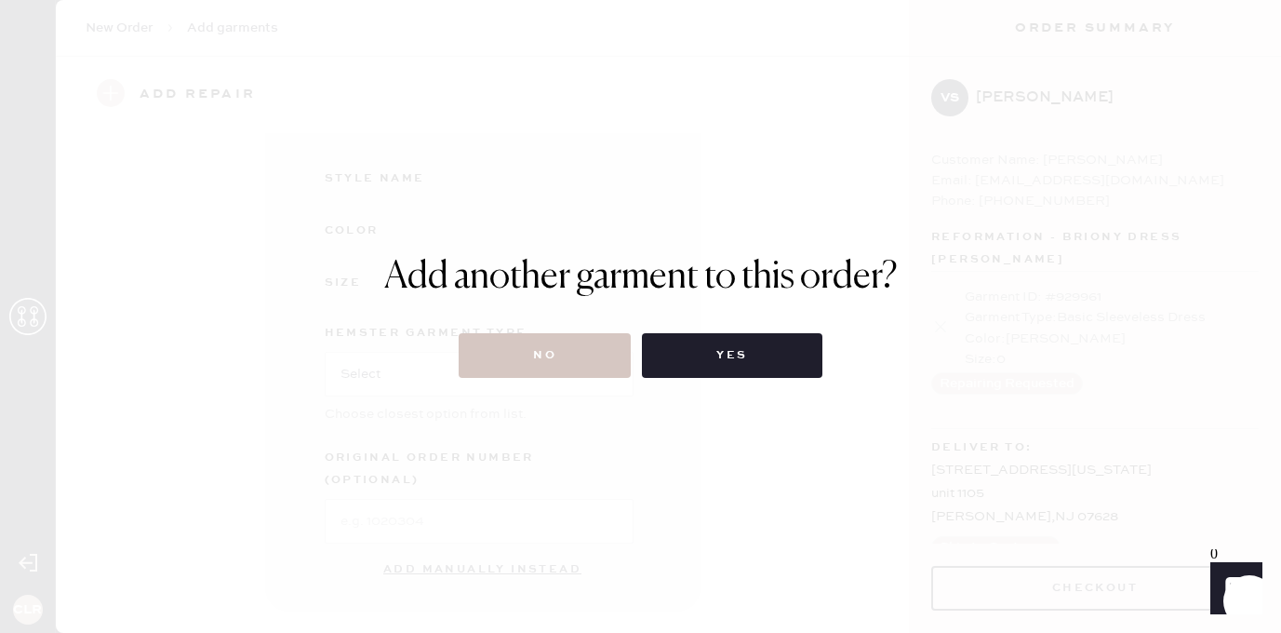
click at [568, 381] on div "Add another garment to this order? No Yes" at bounding box center [640, 316] width 1281 height 633
click at [567, 357] on button "No" at bounding box center [545, 355] width 172 height 45
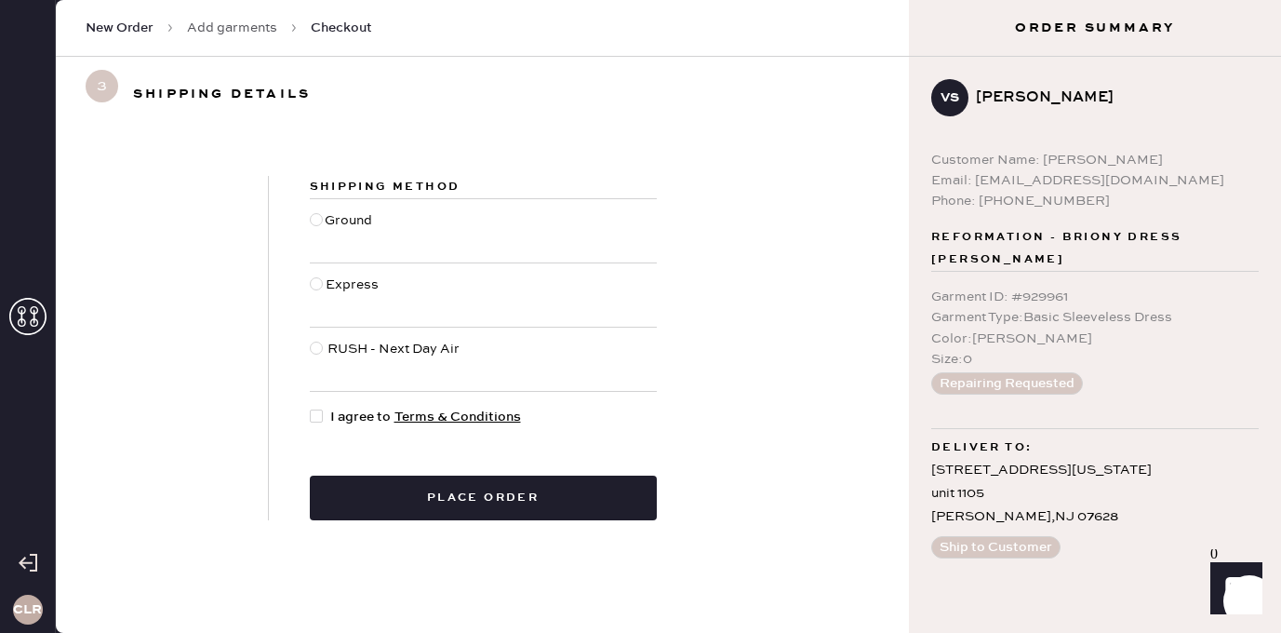
click at [322, 417] on div at bounding box center [316, 415] width 13 height 13
click at [311, 408] on input "I agree to Terms & Conditions" at bounding box center [310, 407] width 1 height 1
click at [322, 417] on div at bounding box center [316, 415] width 13 height 13
click at [311, 408] on input "I agree to Terms & Conditions" at bounding box center [310, 407] width 1 height 1
click at [314, 414] on div at bounding box center [316, 415] width 13 height 13
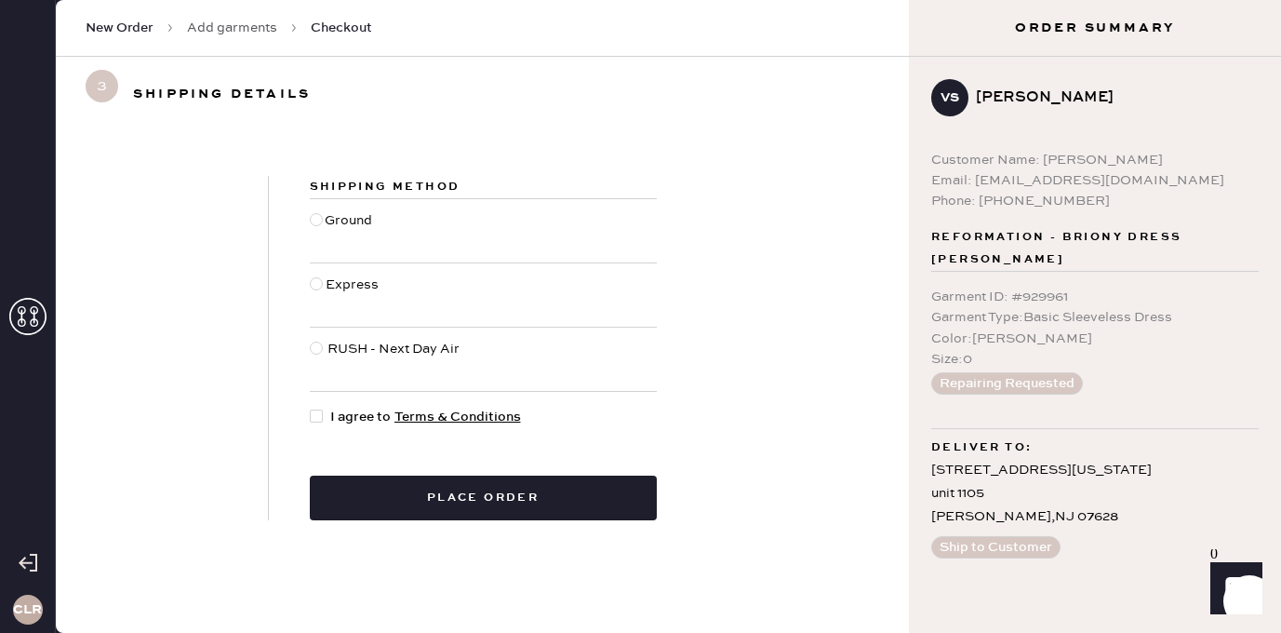
click at [311, 408] on input "I agree to Terms & Conditions" at bounding box center [310, 407] width 1 height 1
checkbox input "true"
click at [316, 221] on div at bounding box center [316, 219] width 13 height 13
click at [311, 211] on input "Ground" at bounding box center [310, 210] width 1 height 1
radio input "true"
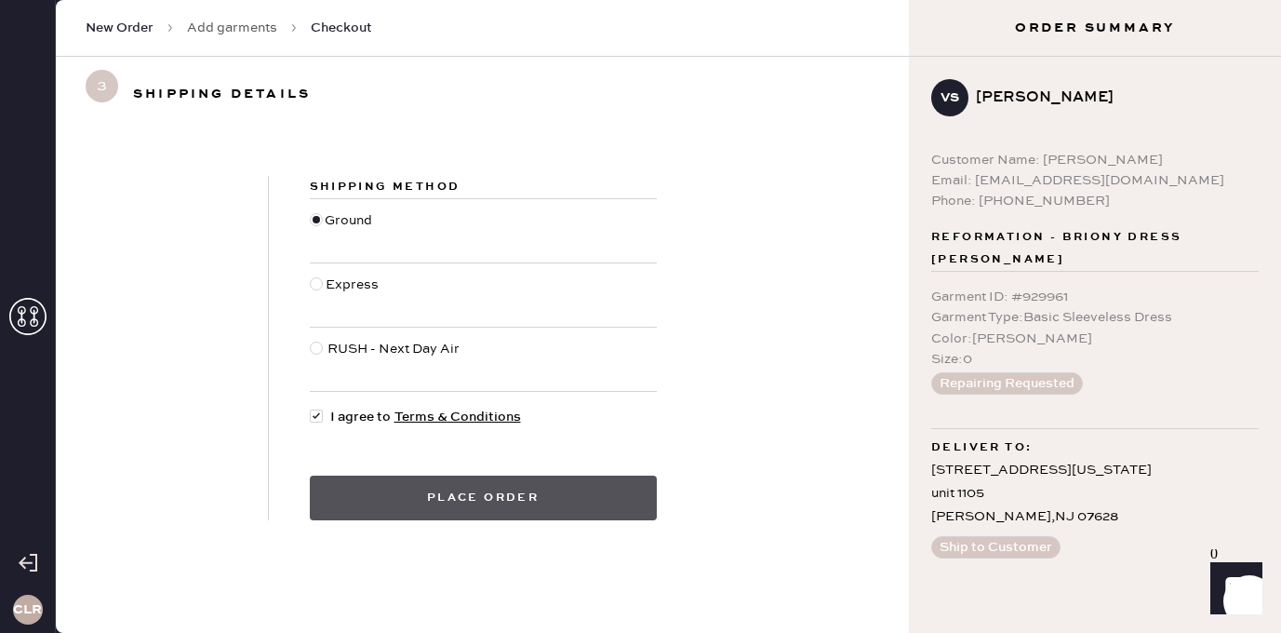
click at [506, 495] on button "Place order" at bounding box center [483, 497] width 347 height 45
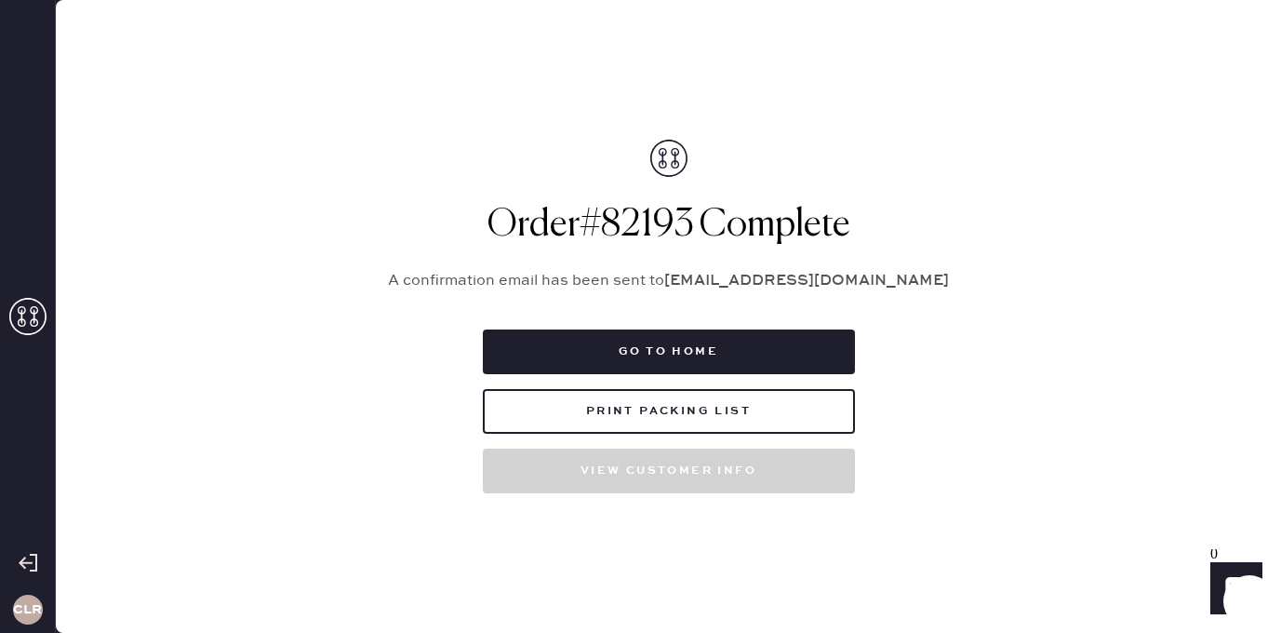
click at [639, 226] on h1 "Order # 82193 Complete" at bounding box center [669, 225] width 605 height 45
copy h1 "82193"
click at [641, 217] on h1 "Order # 82193 Complete" at bounding box center [669, 225] width 605 height 45
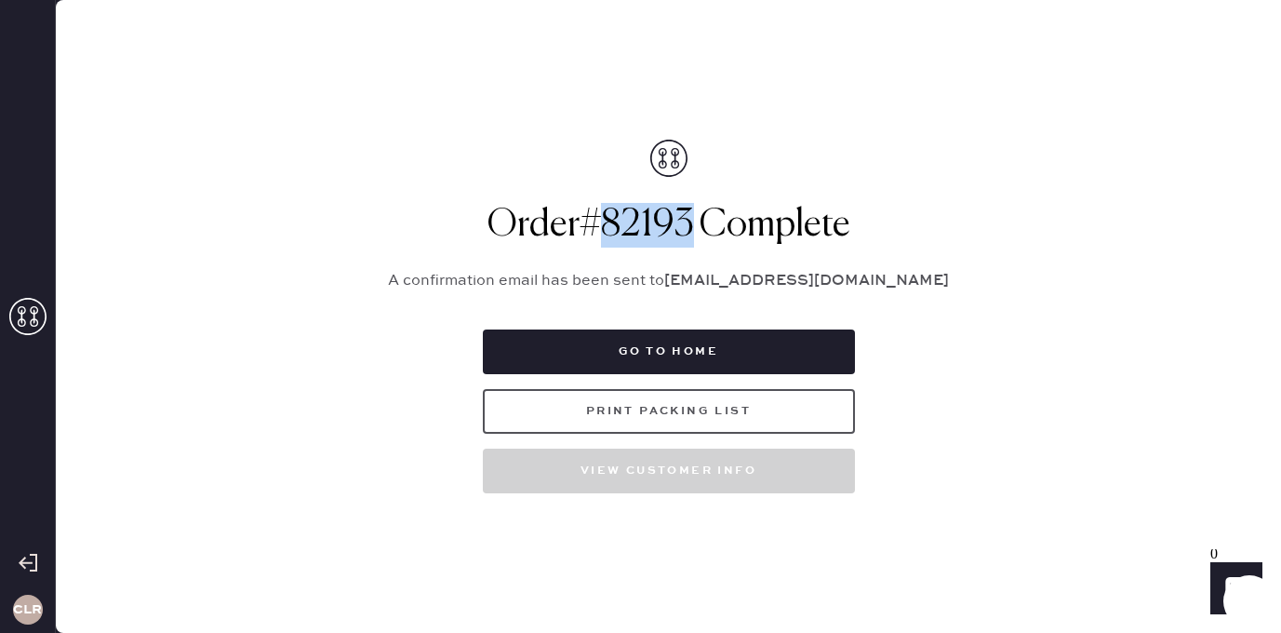
click at [661, 400] on button "Print Packing List" at bounding box center [669, 411] width 372 height 45
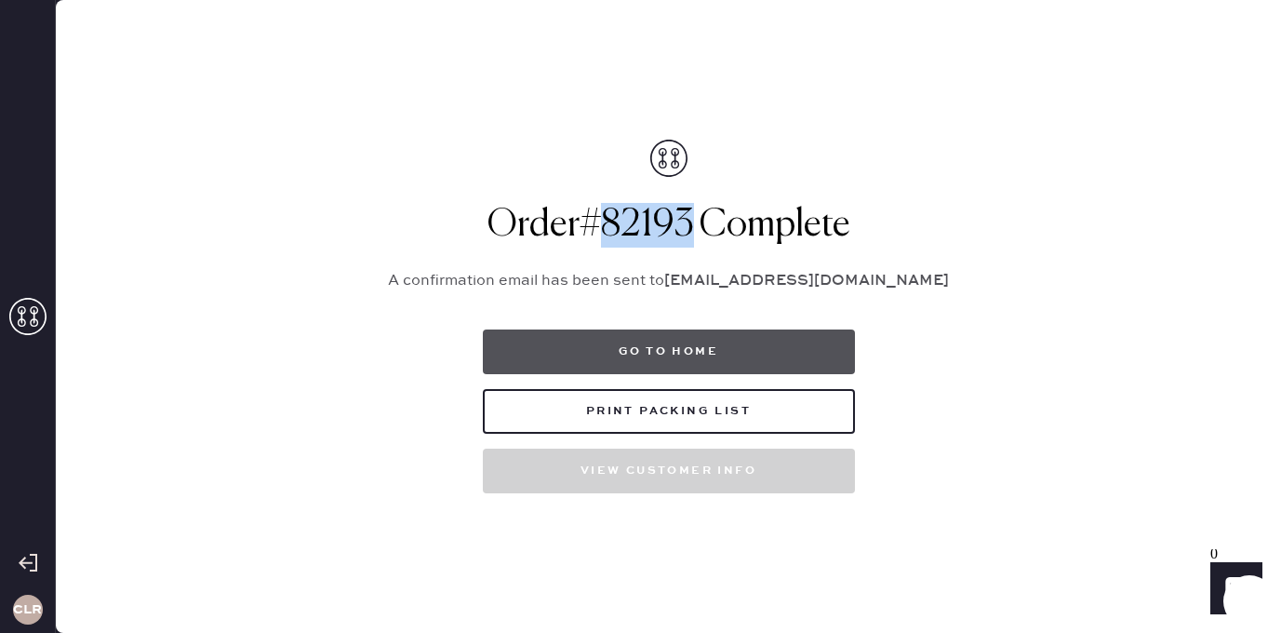
click at [688, 348] on button "Go to home" at bounding box center [669, 351] width 372 height 45
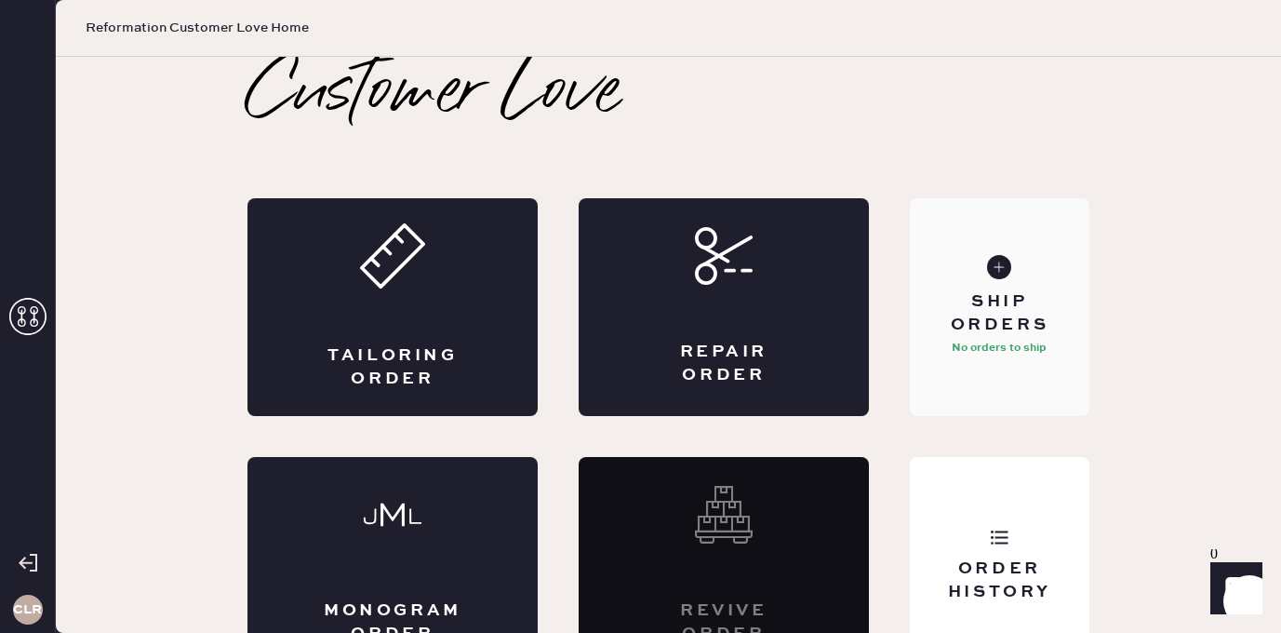
click at [970, 290] on div "Ship Orders" at bounding box center [1000, 313] width 150 height 47
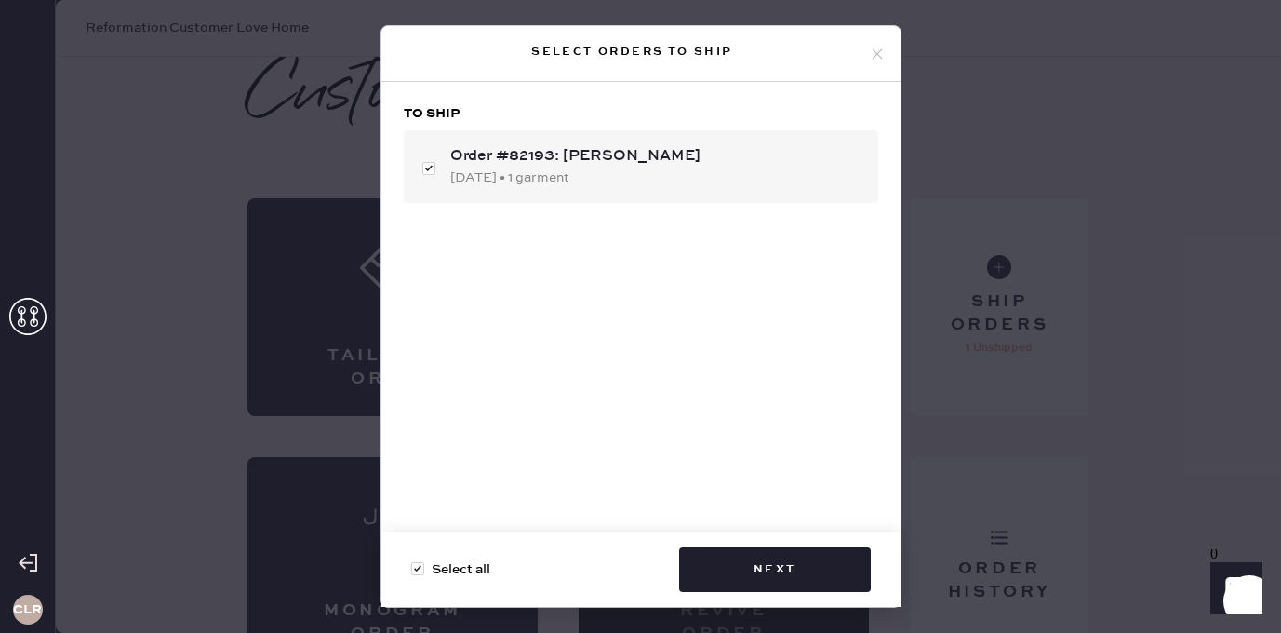
click at [876, 48] on icon at bounding box center [877, 54] width 17 height 17
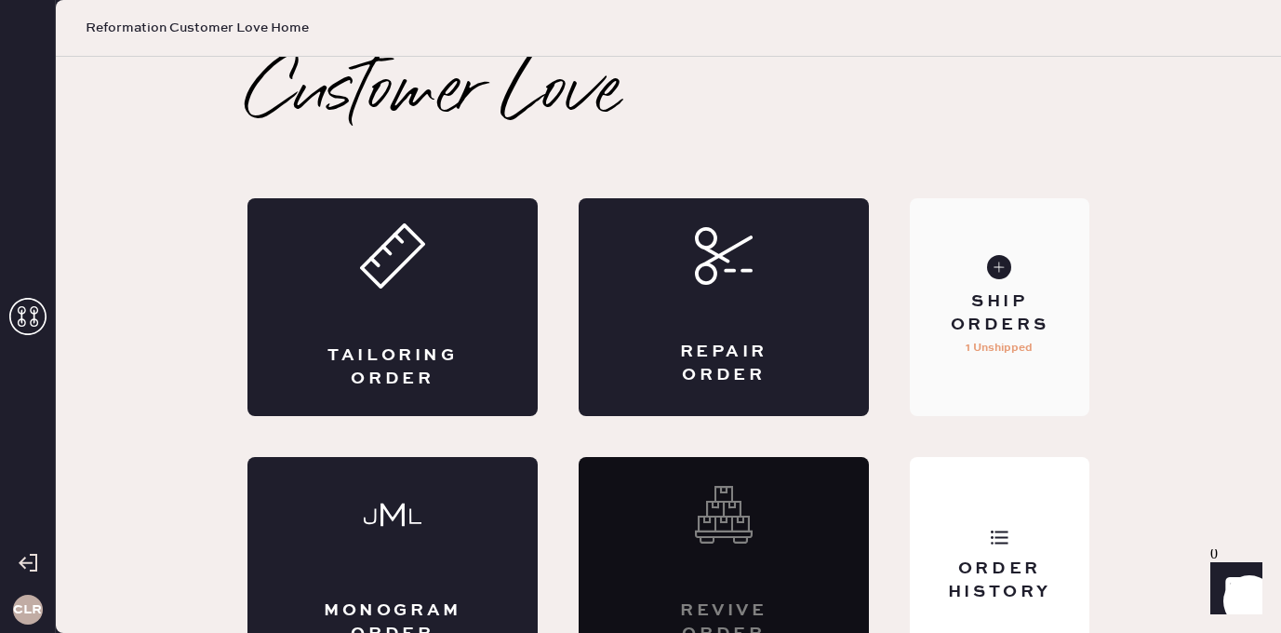
click at [997, 241] on div "Ship Orders 1 Unshipped" at bounding box center [1000, 307] width 180 height 218
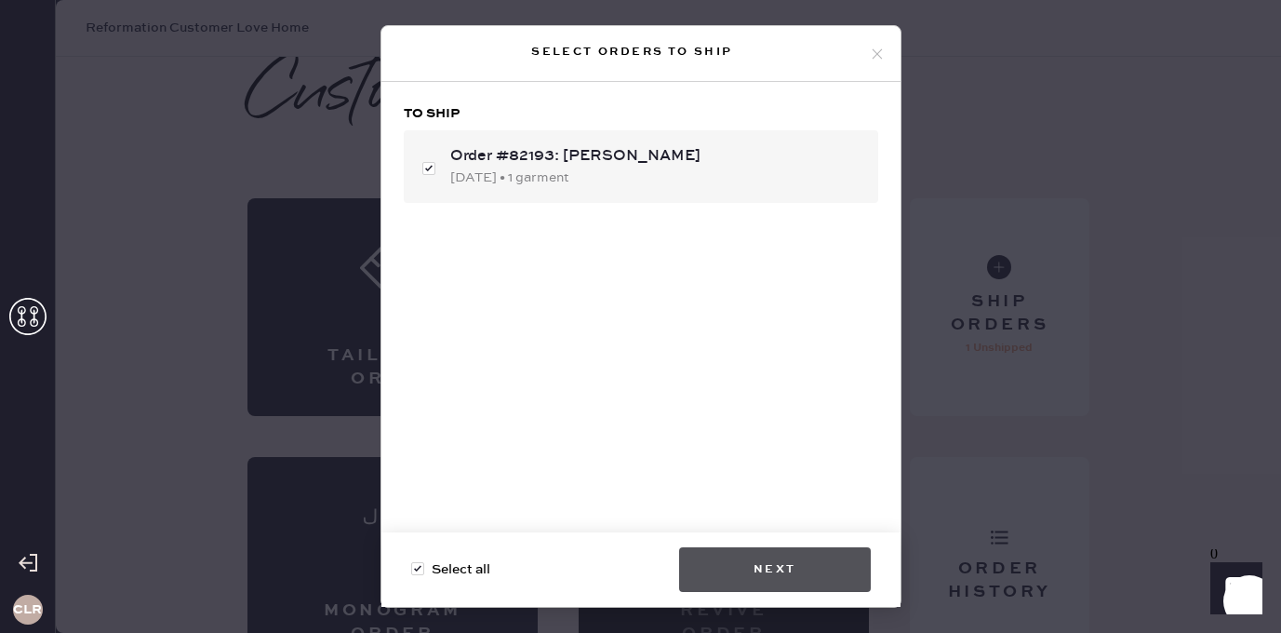
click at [746, 566] on button "Next" at bounding box center [775, 569] width 192 height 45
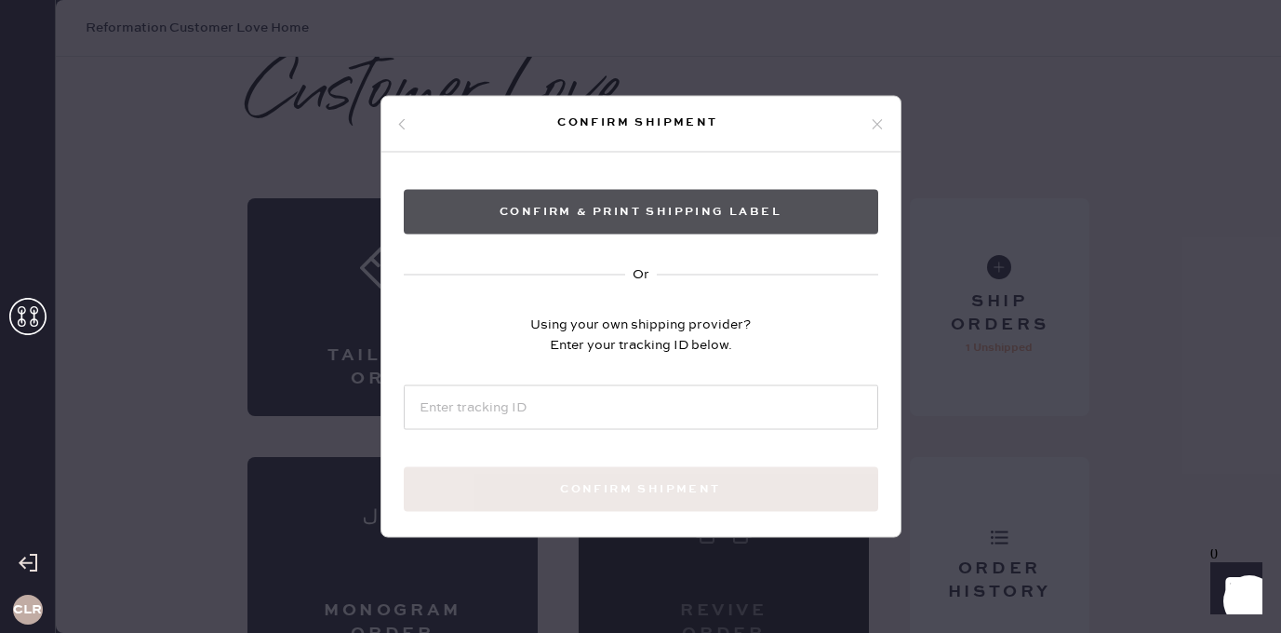
click at [630, 211] on button "Confirm & Print shipping label" at bounding box center [641, 212] width 475 height 45
